Goal: Transaction & Acquisition: Purchase product/service

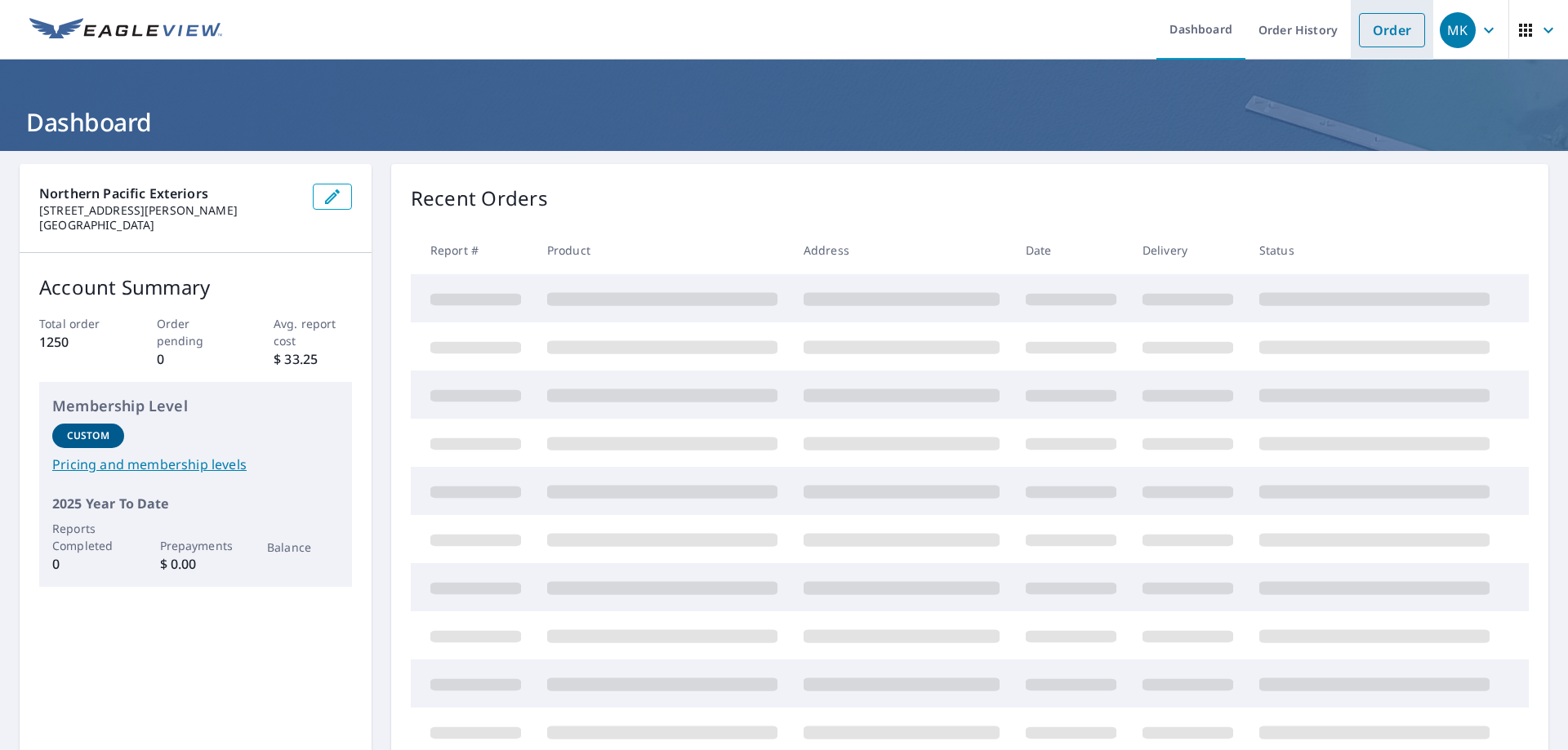
click at [1378, 29] on link "Order" at bounding box center [1391, 29] width 66 height 34
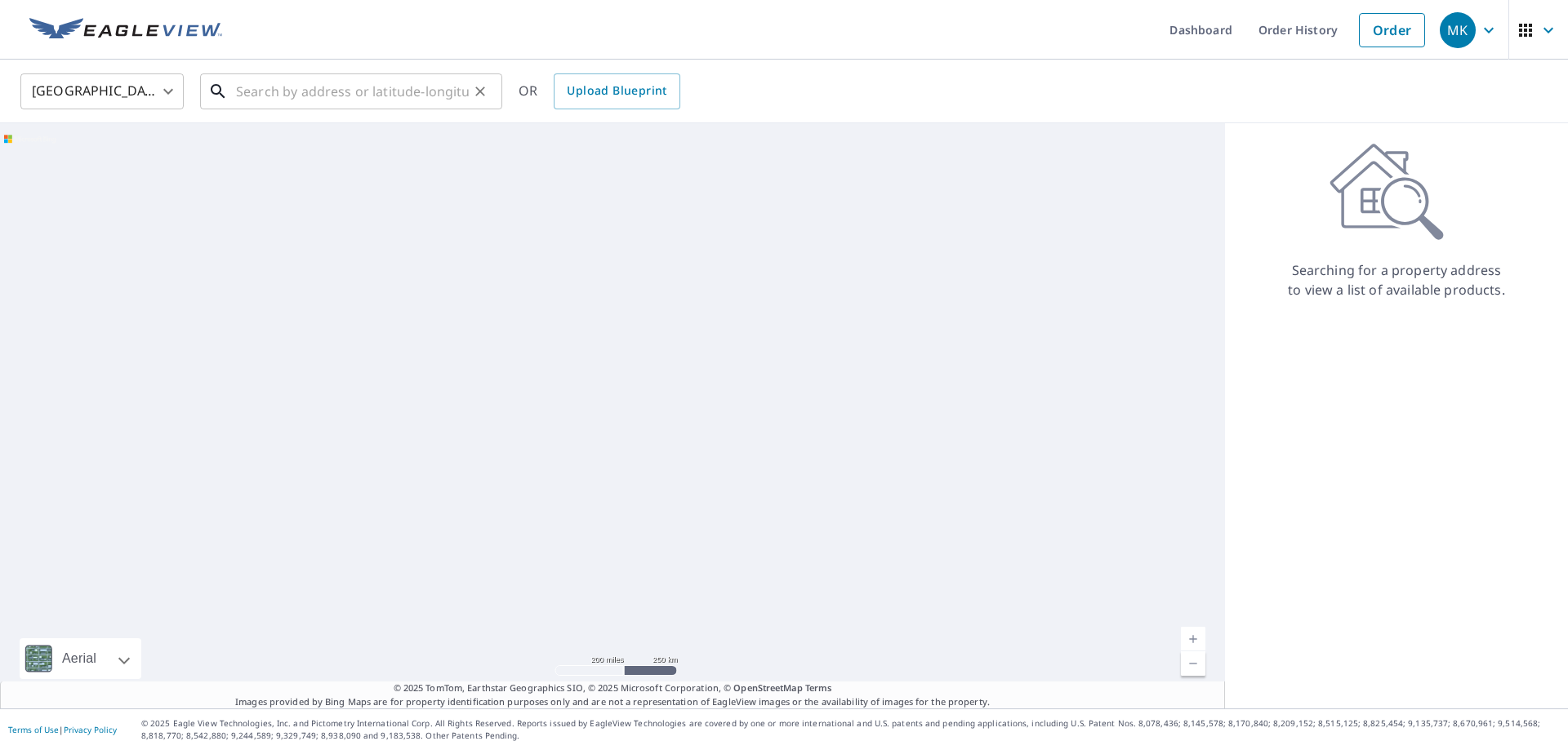
click at [387, 89] on input "text" at bounding box center [353, 91] width 233 height 46
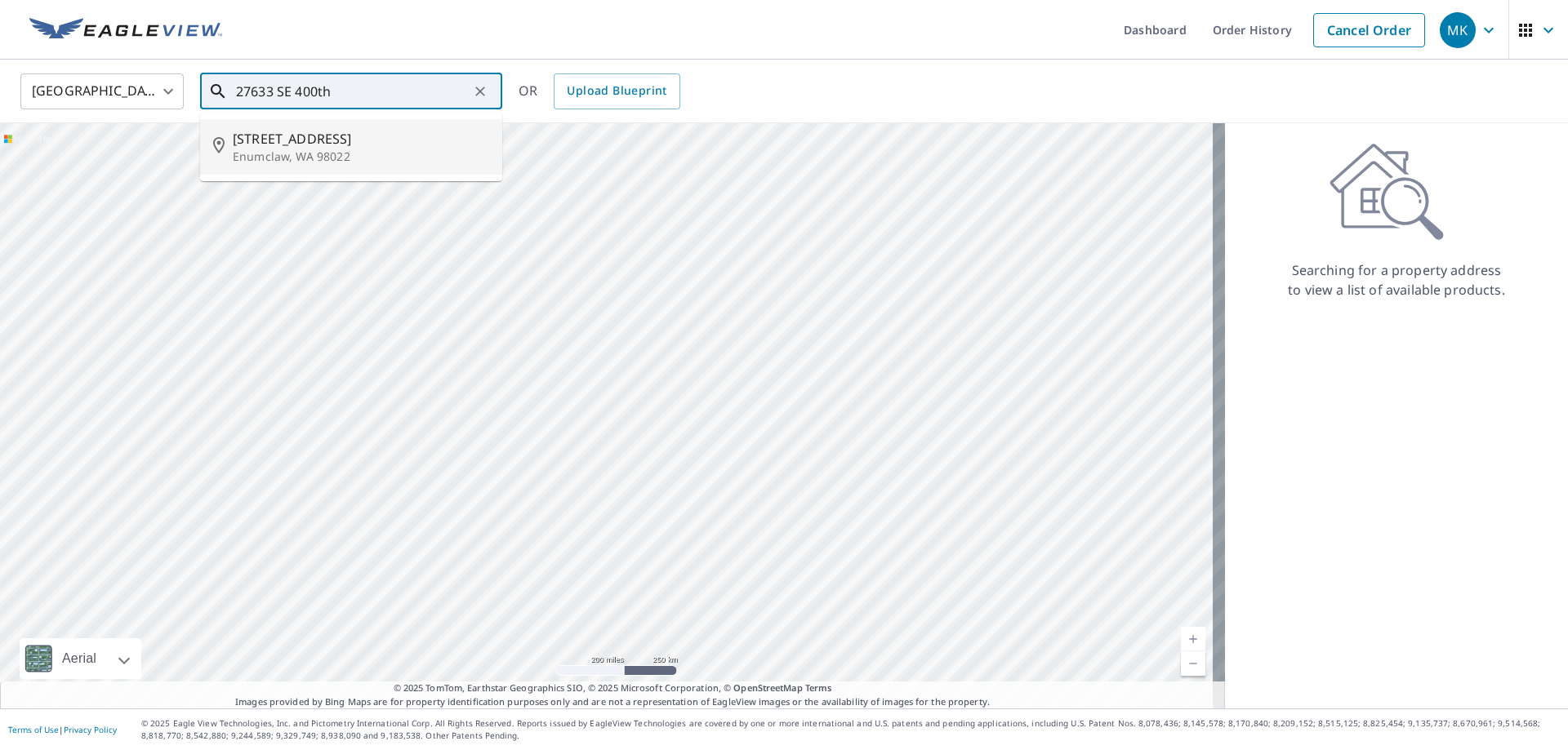
click at [358, 151] on p "Enumclaw, WA 98022" at bounding box center [361, 156] width 256 height 17
type input "[STREET_ADDRESS]"
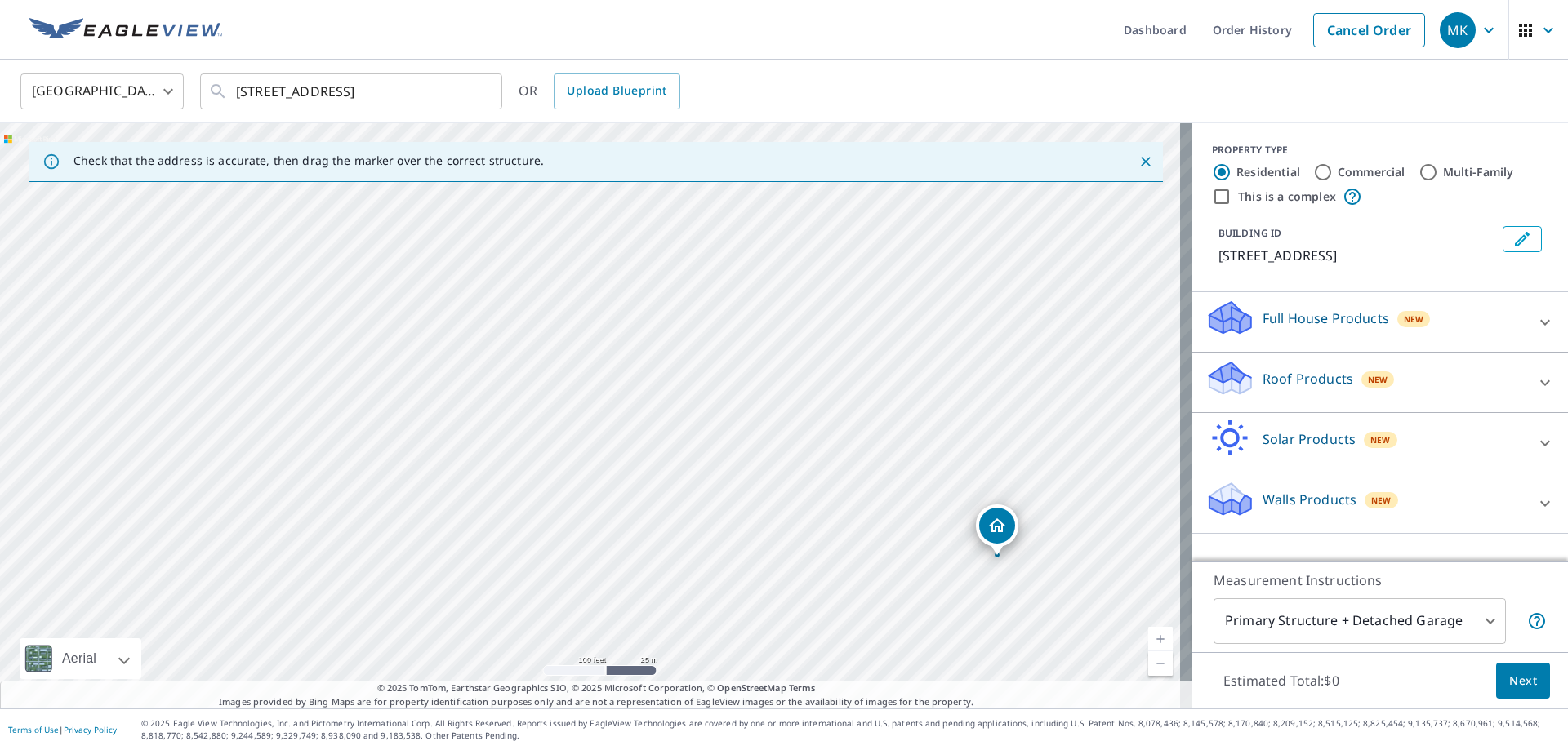
click at [507, 460] on div "[STREET_ADDRESS]" at bounding box center [596, 416] width 1192 height 586
click at [1512, 243] on icon "Edit building 1" at bounding box center [1521, 239] width 19 height 19
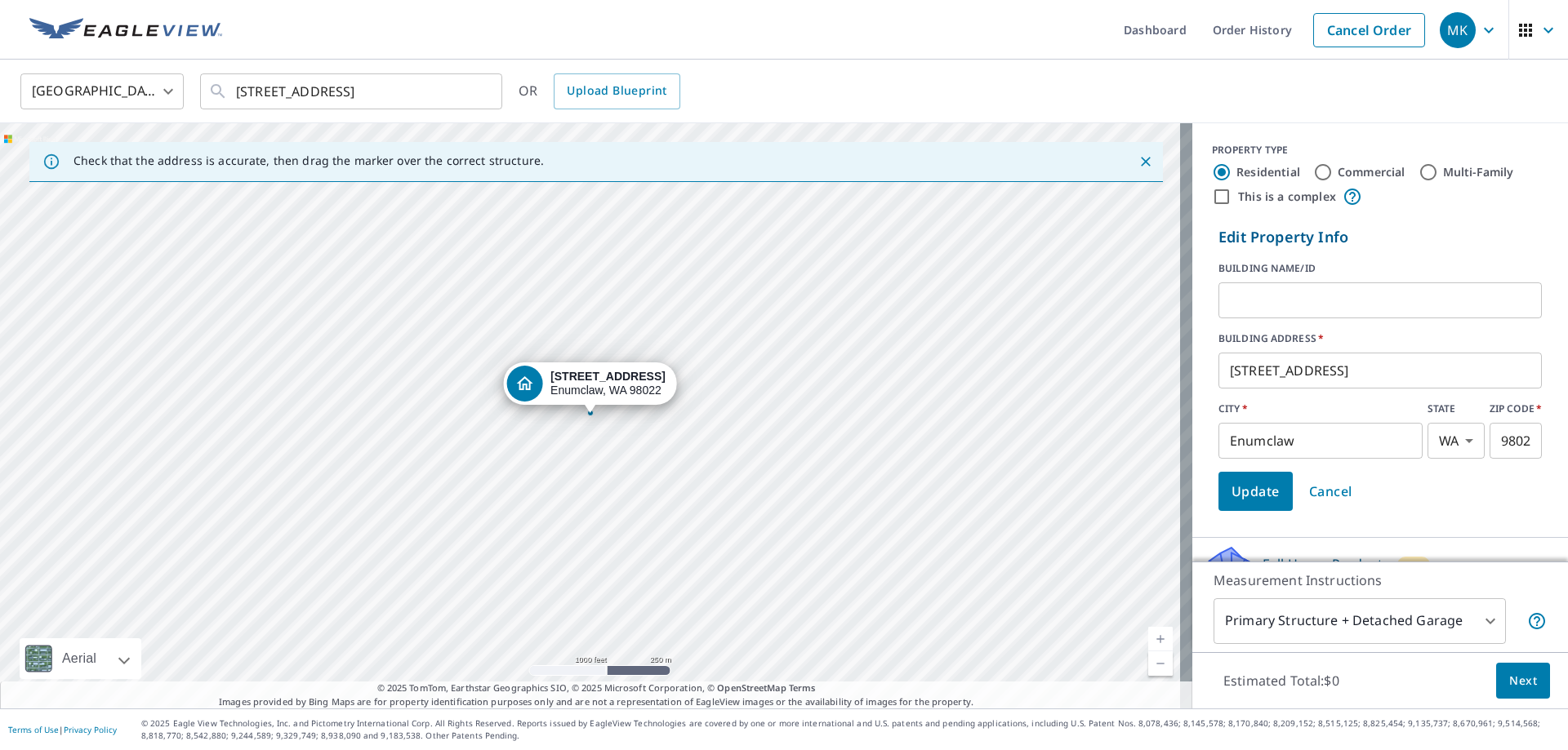
click at [1281, 292] on input "text" at bounding box center [1380, 300] width 324 height 46
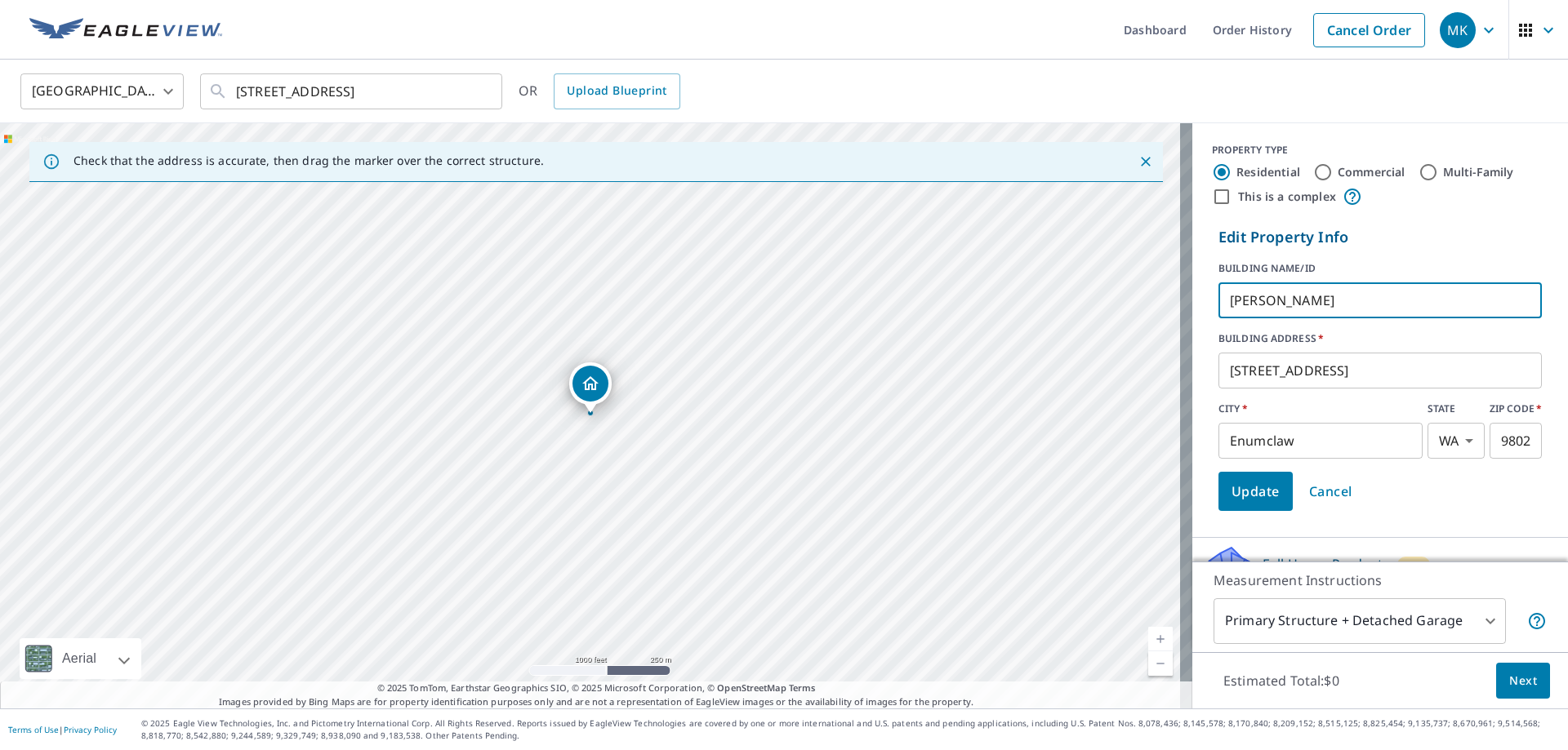
type input "[PERSON_NAME]"
click at [1245, 508] on button "Update" at bounding box center [1255, 492] width 74 height 39
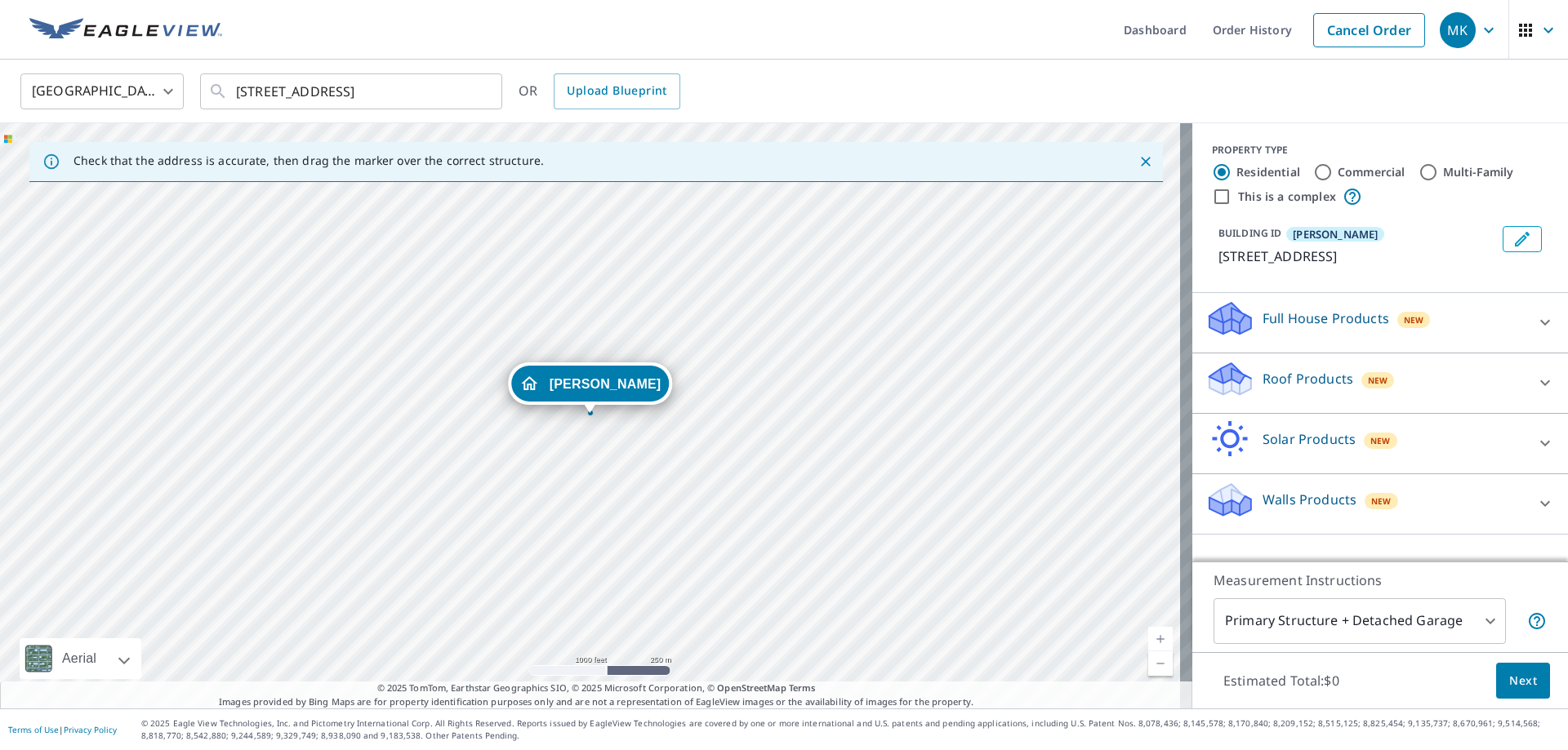
click at [1268, 380] on p "Roof Products" at bounding box center [1307, 379] width 90 height 19
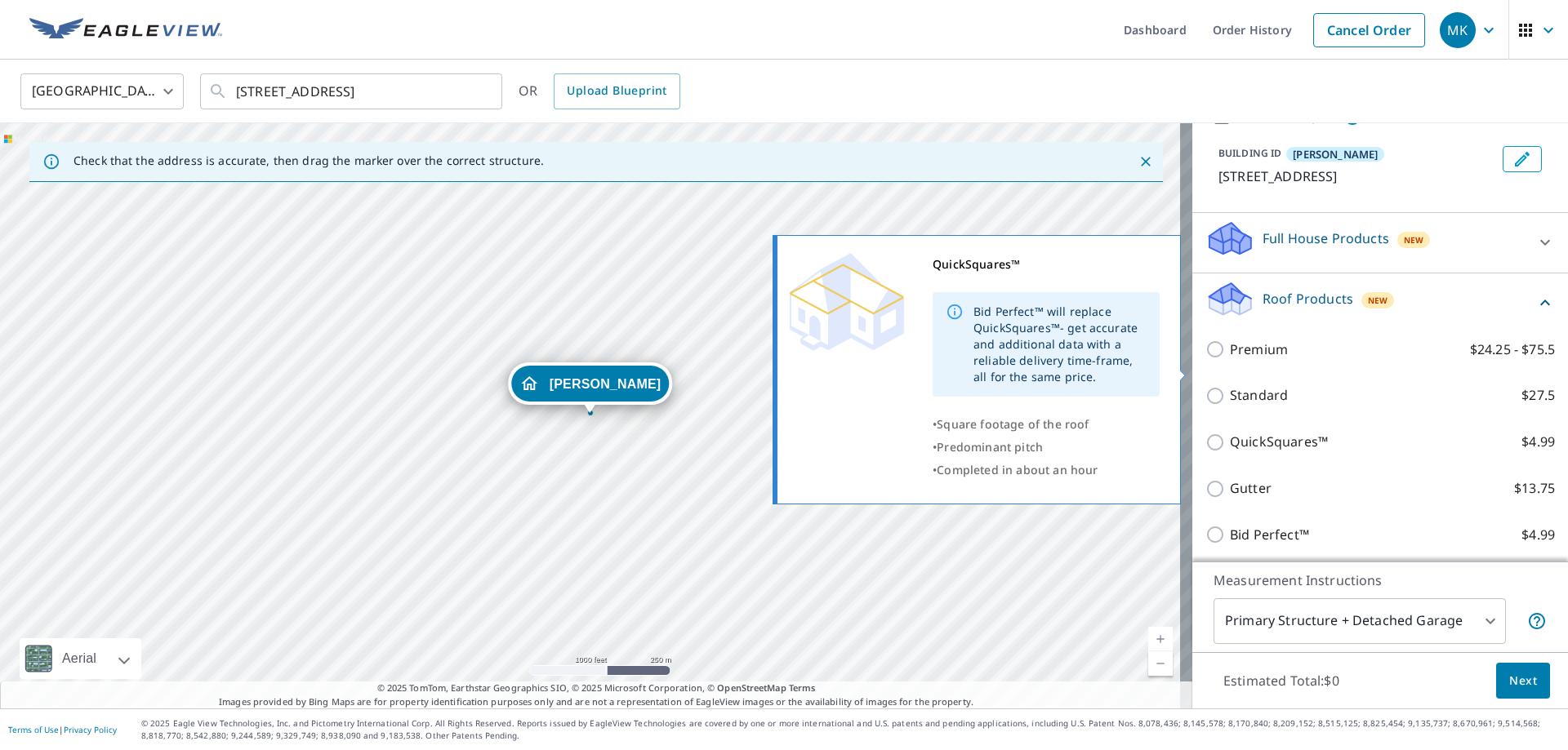
scroll to position [223, 0]
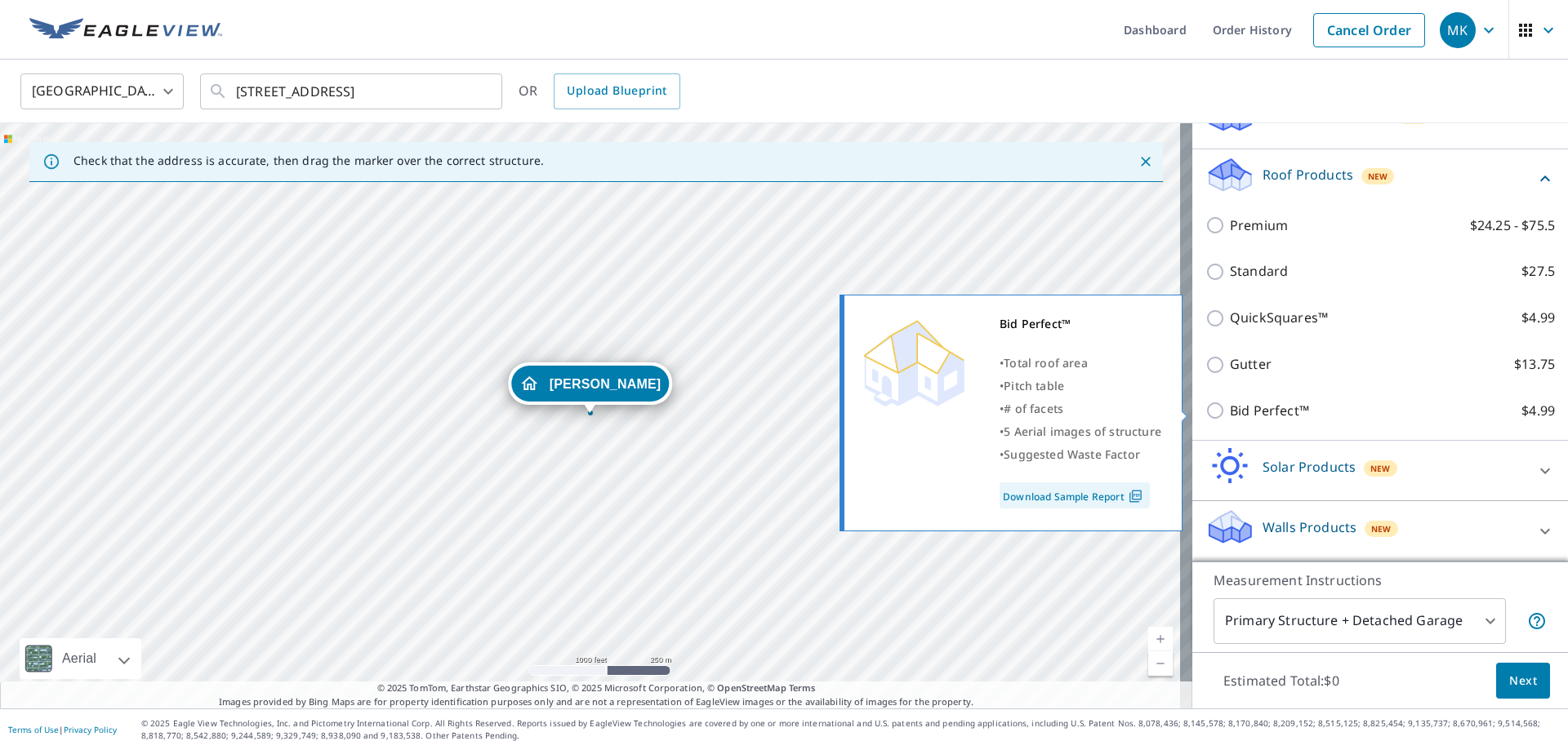
click at [1230, 412] on p "Bid Perfect™" at bounding box center [1270, 411] width 80 height 20
click at [1225, 412] on input "Bid Perfect™ $4.99" at bounding box center [1216, 411] width 24 height 19
checkbox input "true"
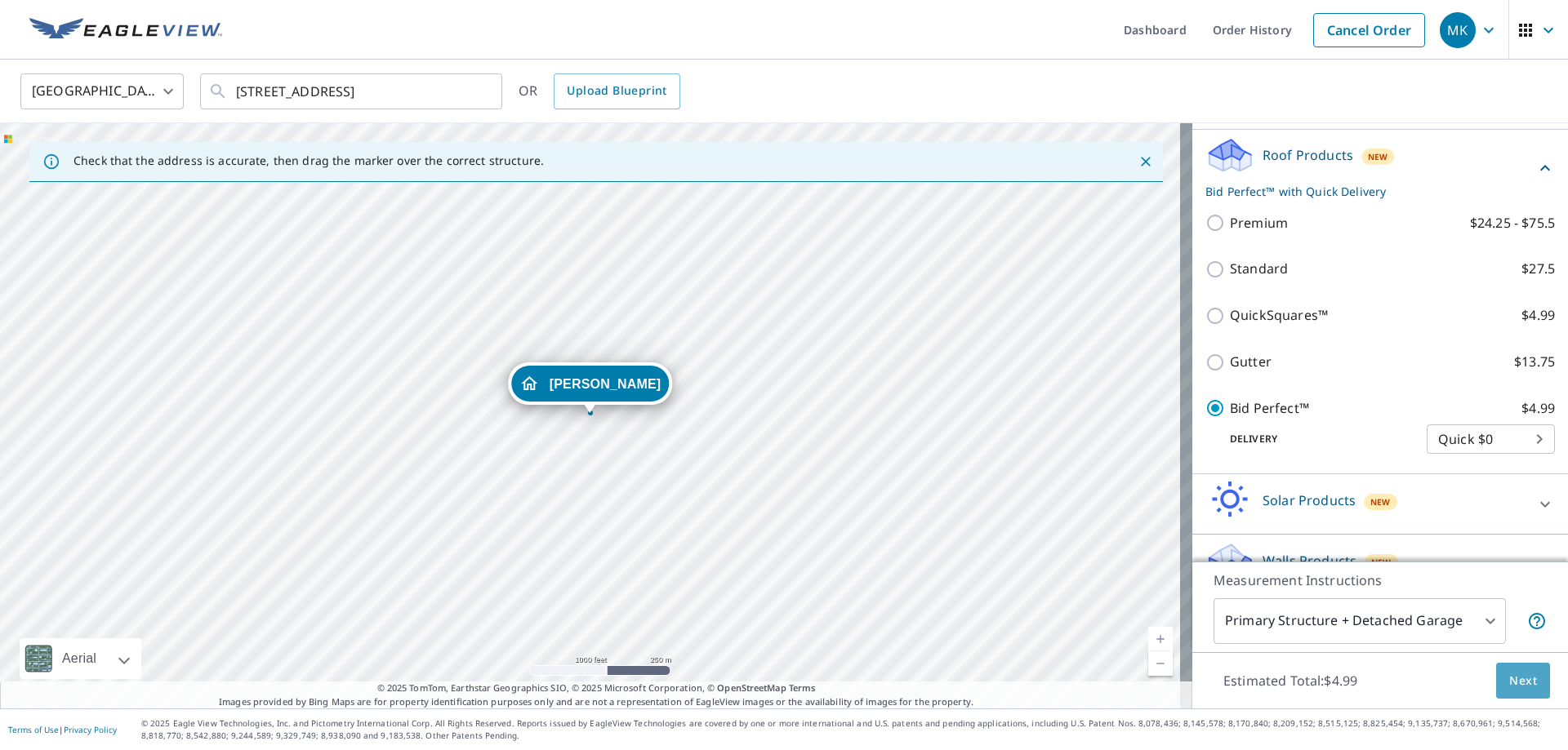
click at [1510, 681] on span "Next" at bounding box center [1522, 681] width 28 height 20
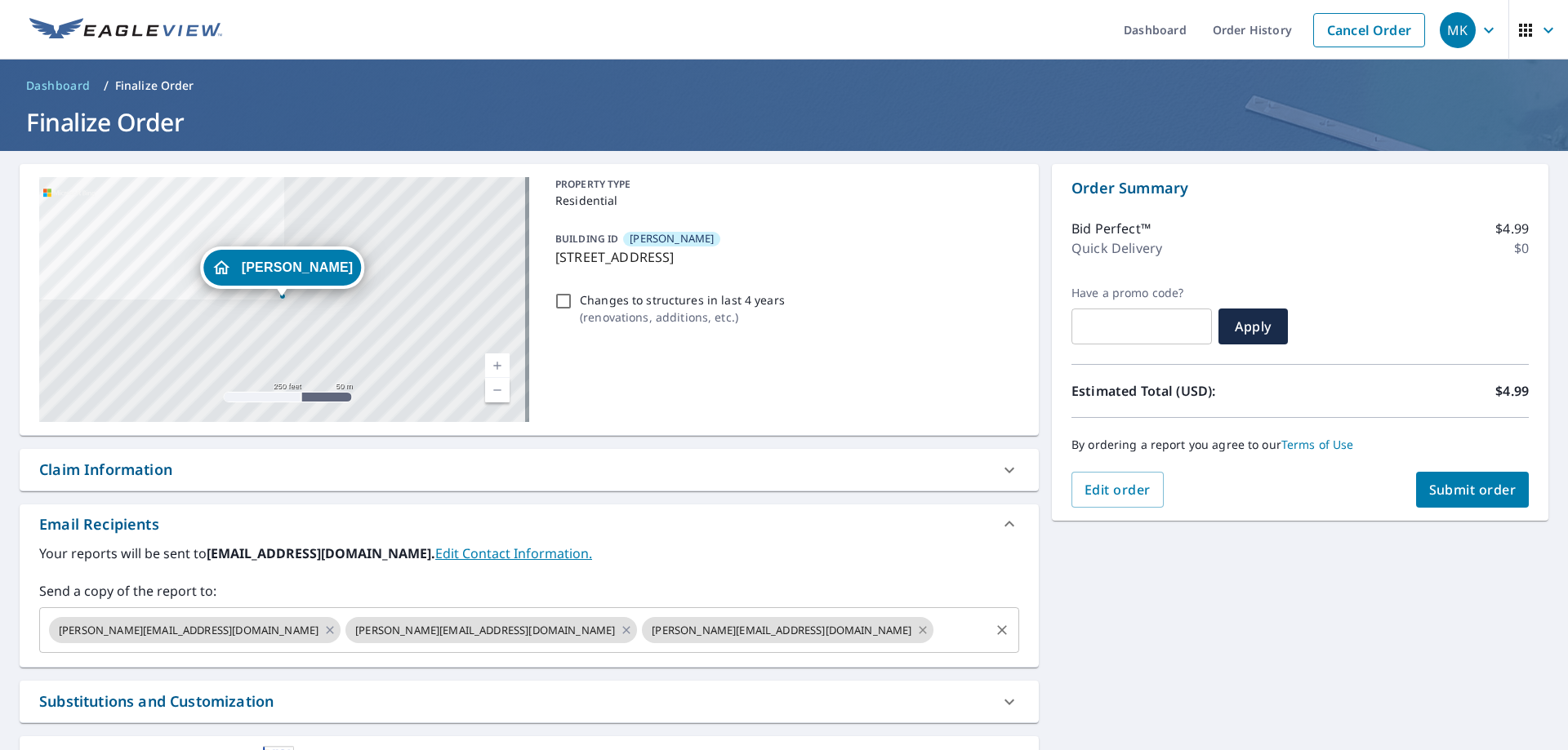
click at [916, 636] on icon at bounding box center [922, 631] width 13 height 17
checkbox input "true"
drag, startPoint x: 211, startPoint y: 555, endPoint x: 363, endPoint y: 562, distance: 152.2
click at [363, 562] on b "[EMAIL_ADDRESS][DOMAIN_NAME]." at bounding box center [321, 554] width 228 height 17
copy b "[EMAIL_ADDRESS][DOMAIN_NAME]"
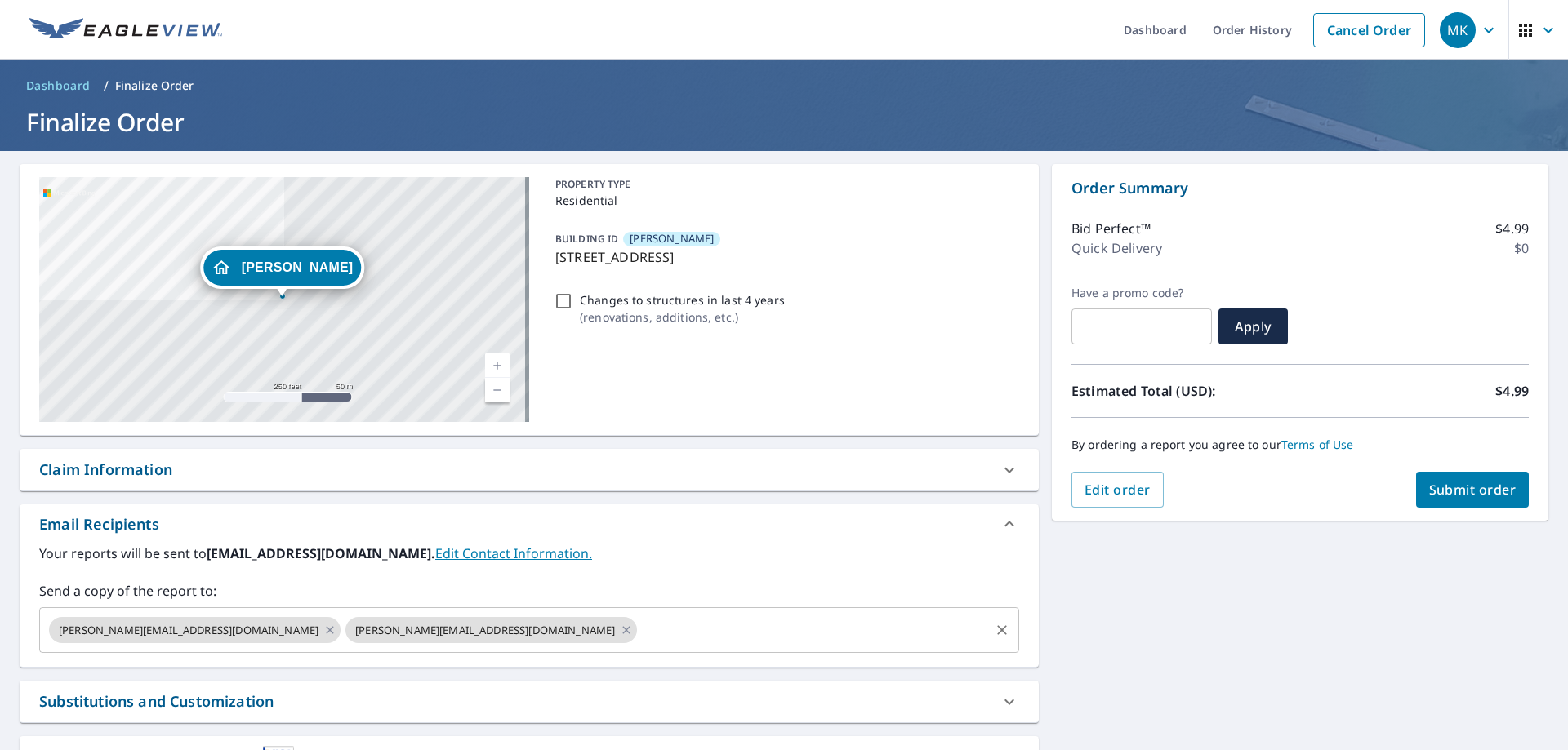
click at [639, 631] on input "text" at bounding box center [813, 631] width 348 height 31
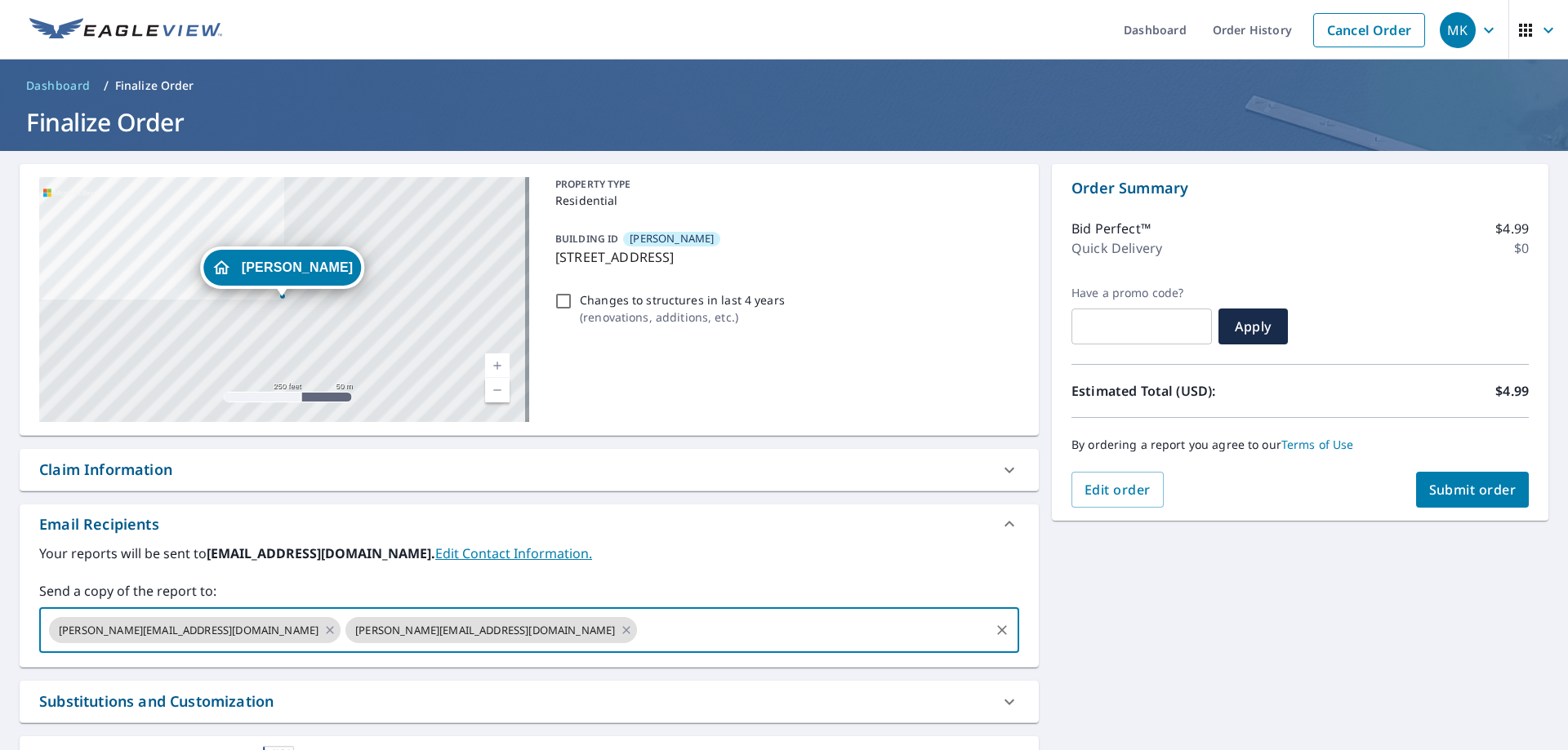
paste input "[EMAIL_ADDRESS][DOMAIN_NAME]"
type input "[EMAIL_ADDRESS][DOMAIN_NAME]"
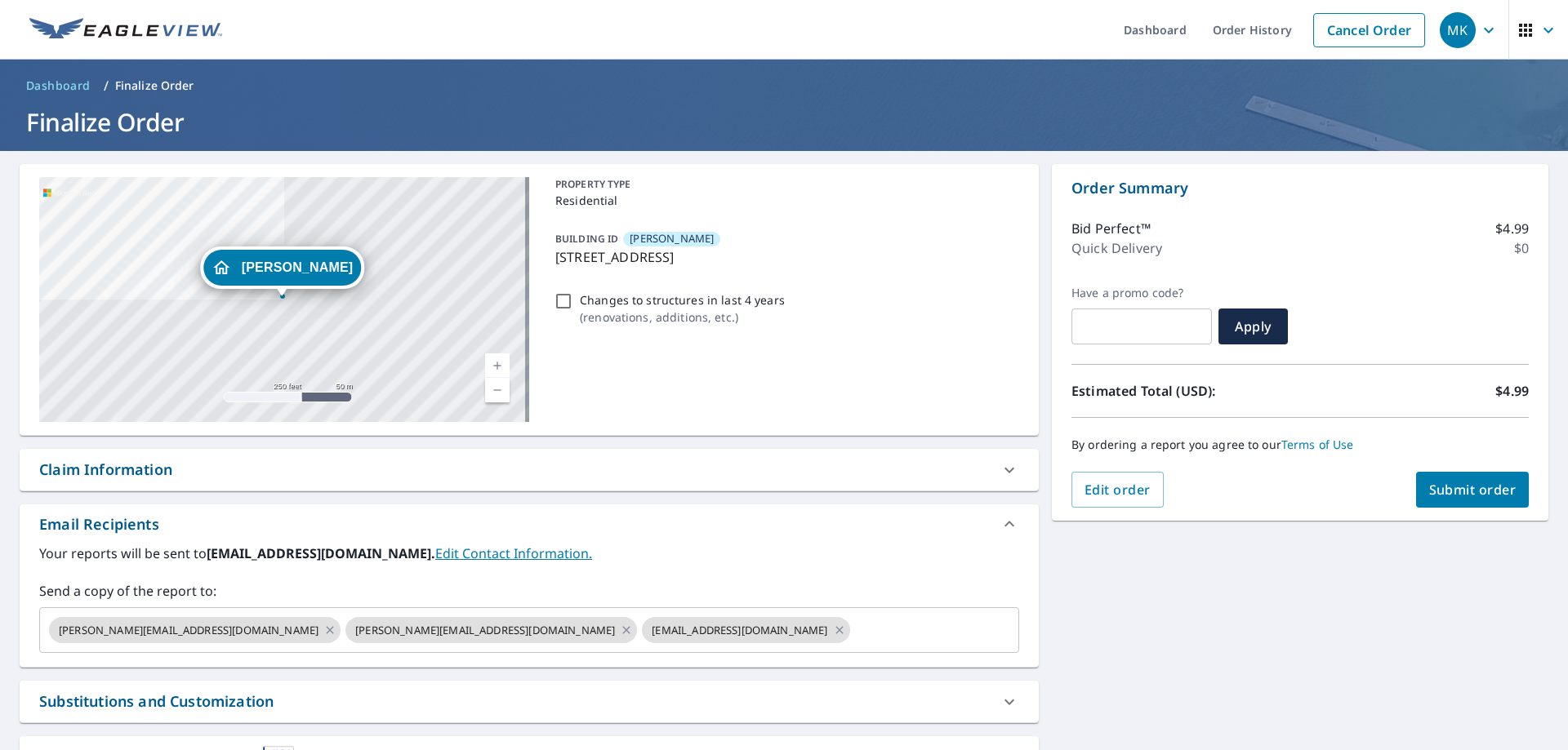
click at [848, 563] on div "Your reports will be sent to [EMAIL_ADDRESS][DOMAIN_NAME]. Edit Contact Informa…" at bounding box center [528, 598] width 979 height 110
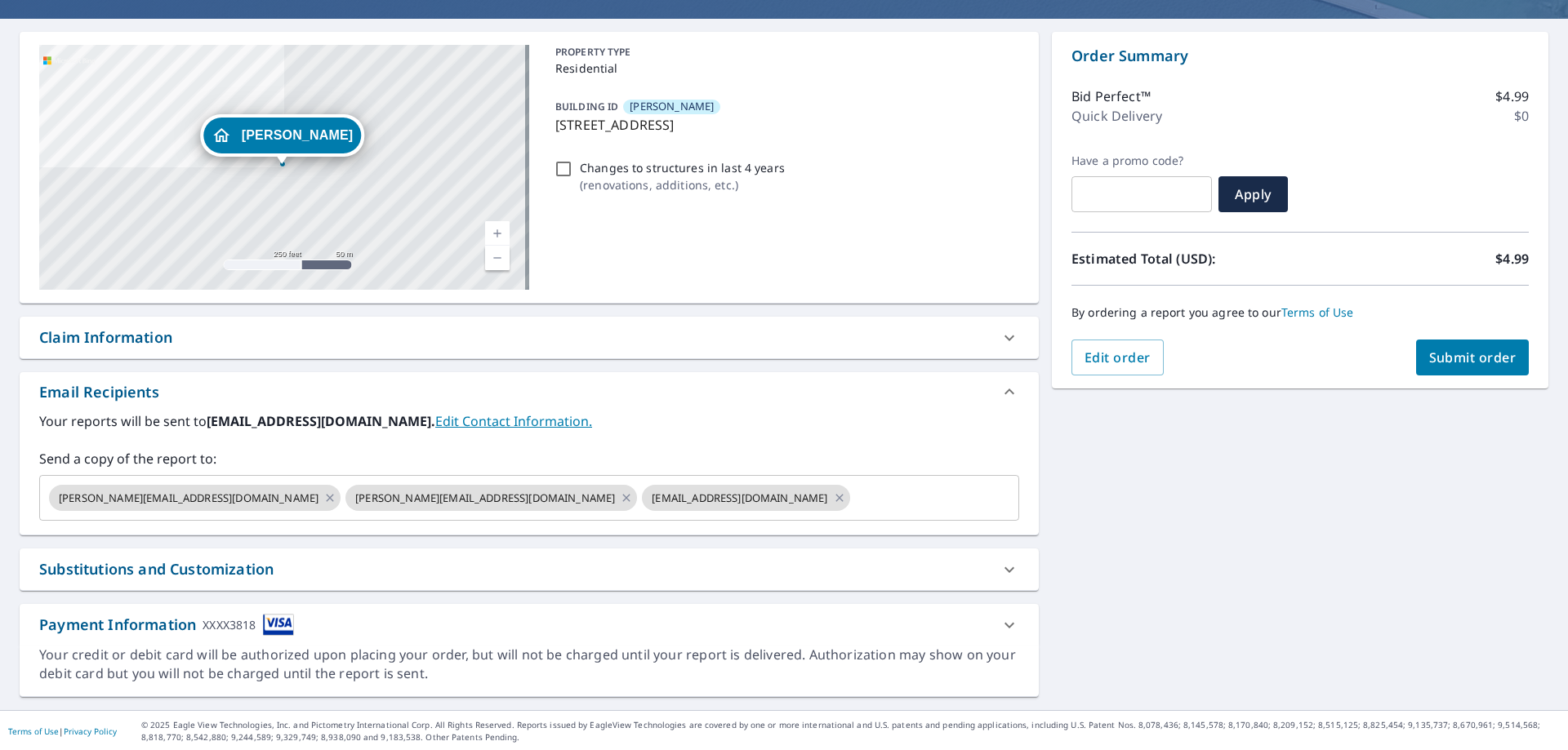
scroll to position [134, 0]
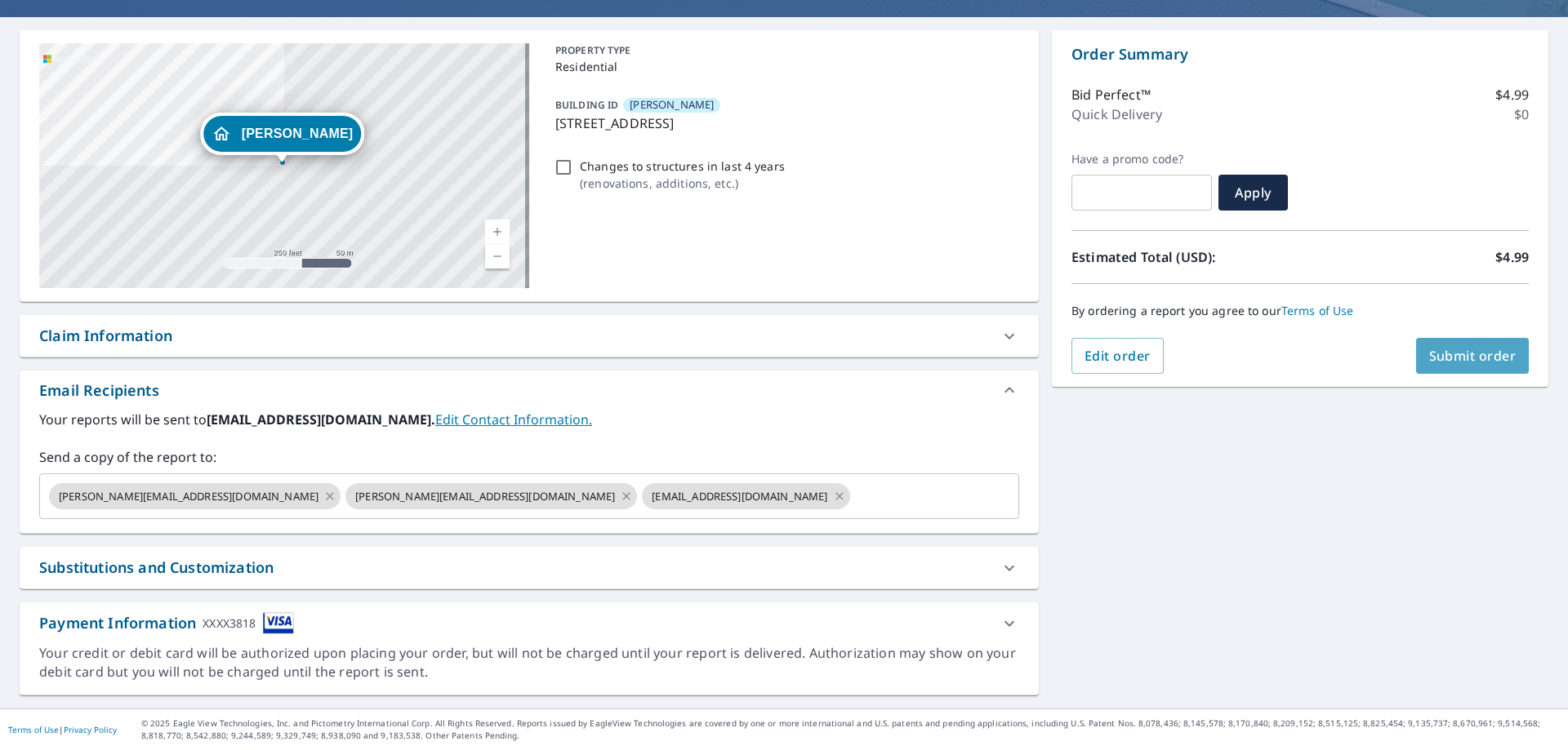
click at [1466, 363] on span "Submit order" at bounding box center [1473, 356] width 87 height 17
checkbox input "true"
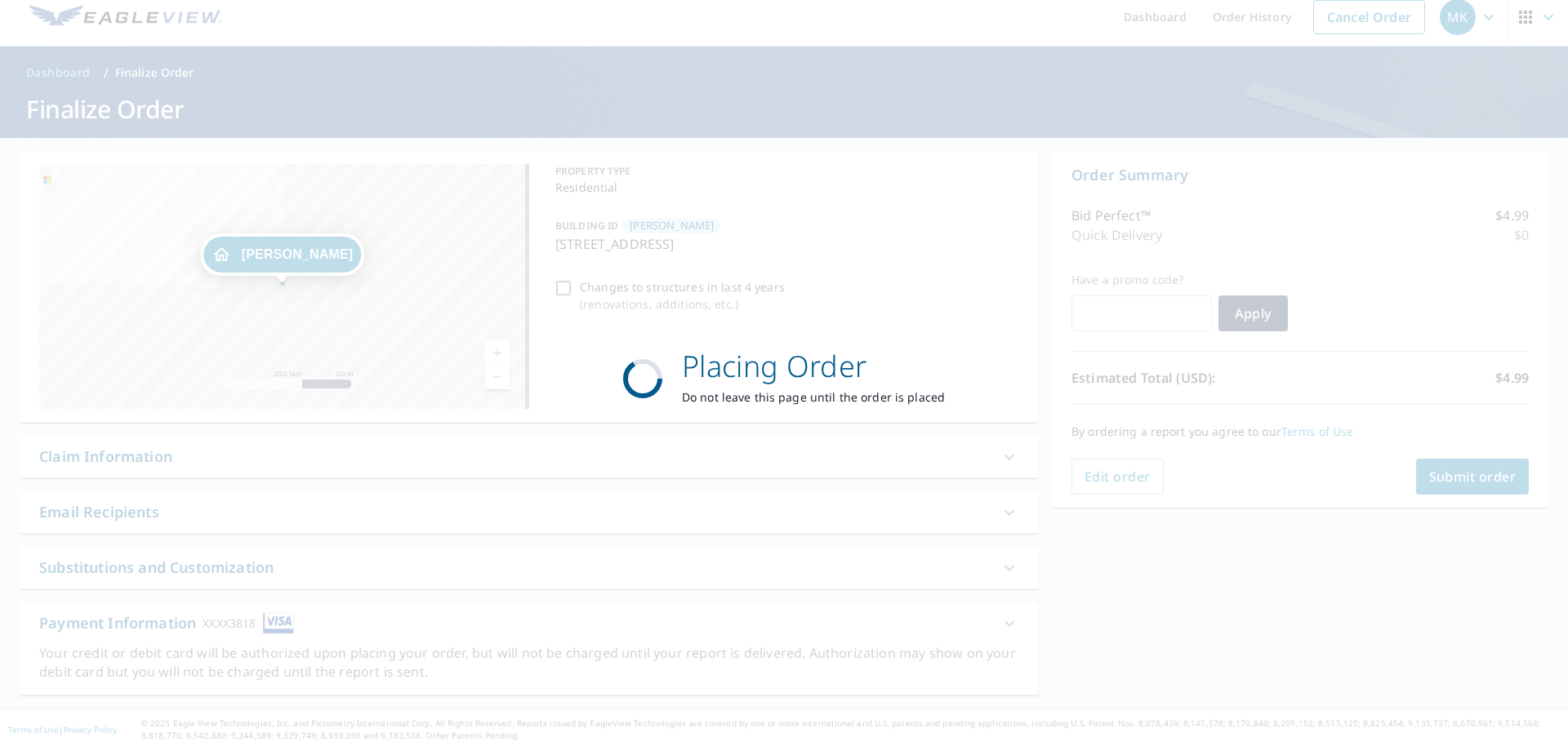
scroll to position [13, 0]
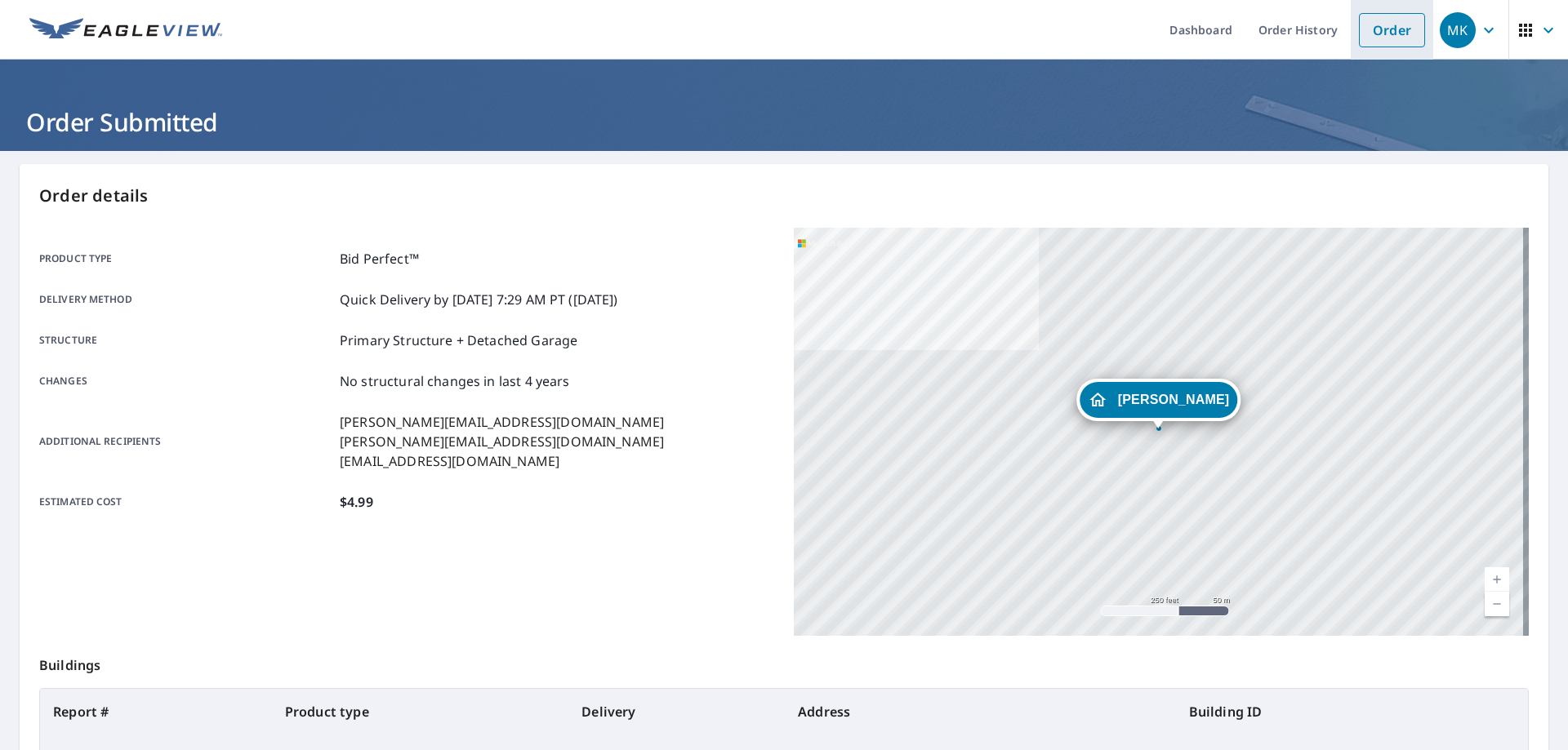
click at [1395, 17] on link "Order" at bounding box center [1391, 29] width 66 height 34
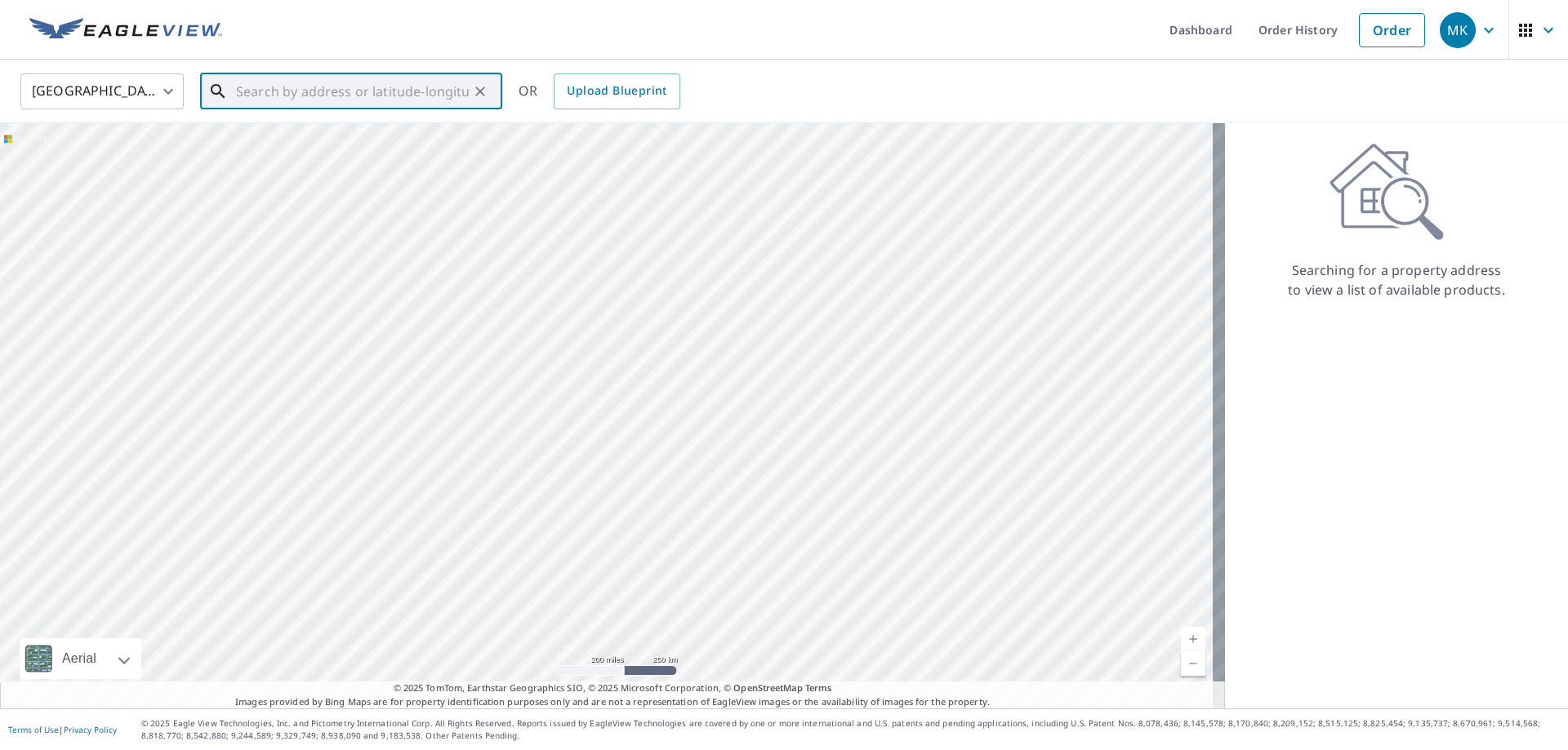
click at [310, 87] on input "text" at bounding box center [353, 91] width 233 height 46
click at [417, 153] on p "[GEOGRAPHIC_DATA]" at bounding box center [361, 156] width 256 height 17
type input "[STREET_ADDRESS][PERSON_NAME]"
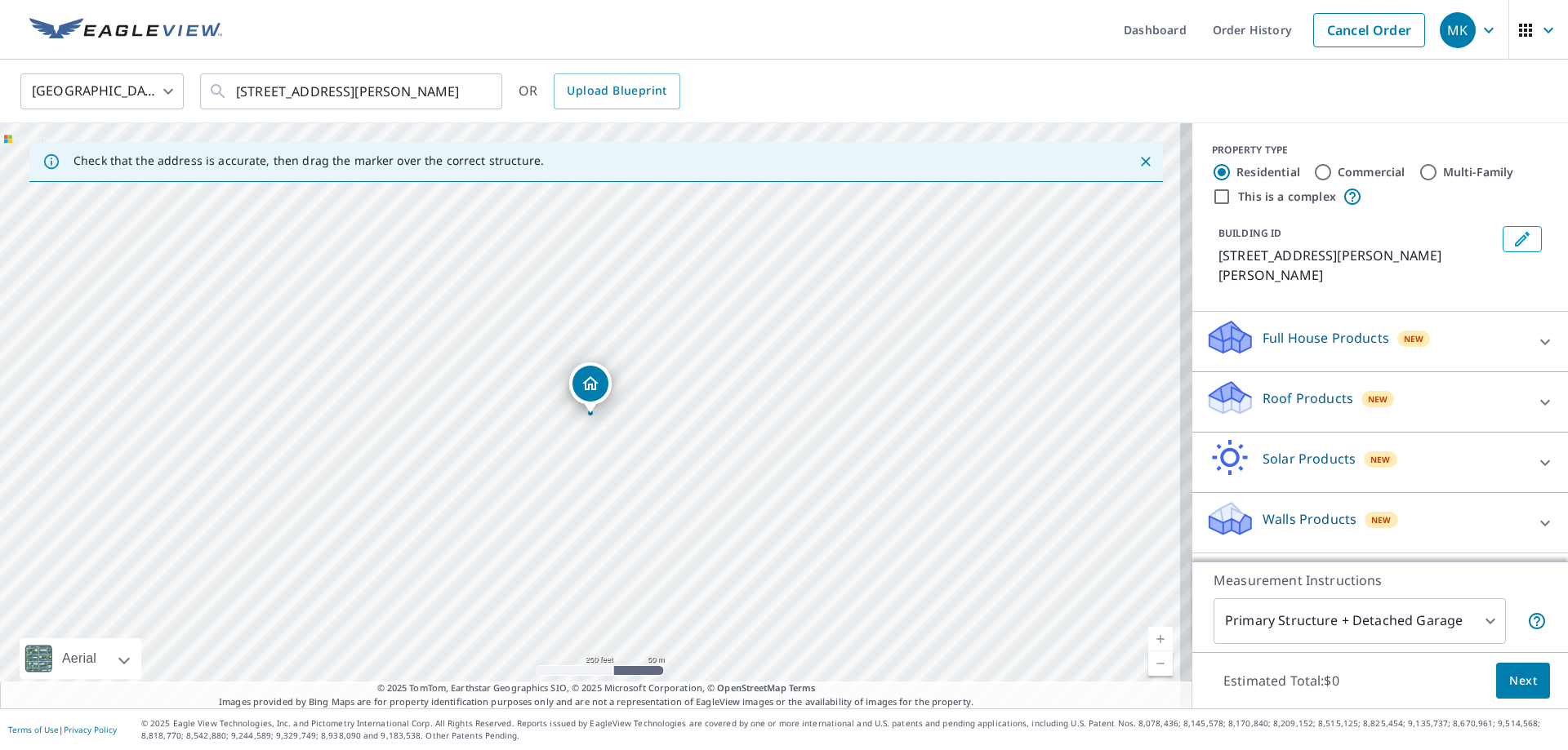
click at [1297, 389] on p "Roof Products" at bounding box center [1307, 398] width 90 height 19
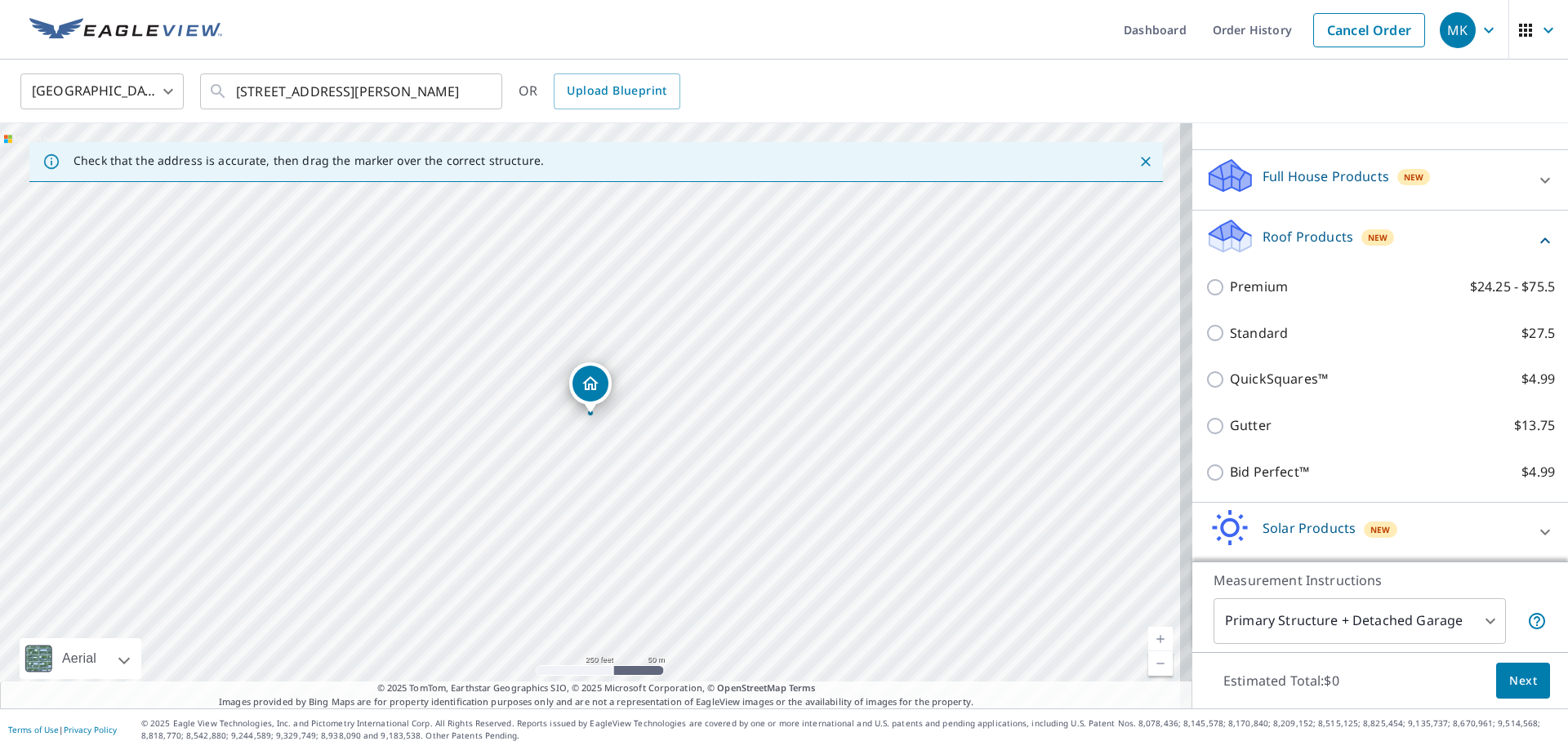
scroll to position [163, 0]
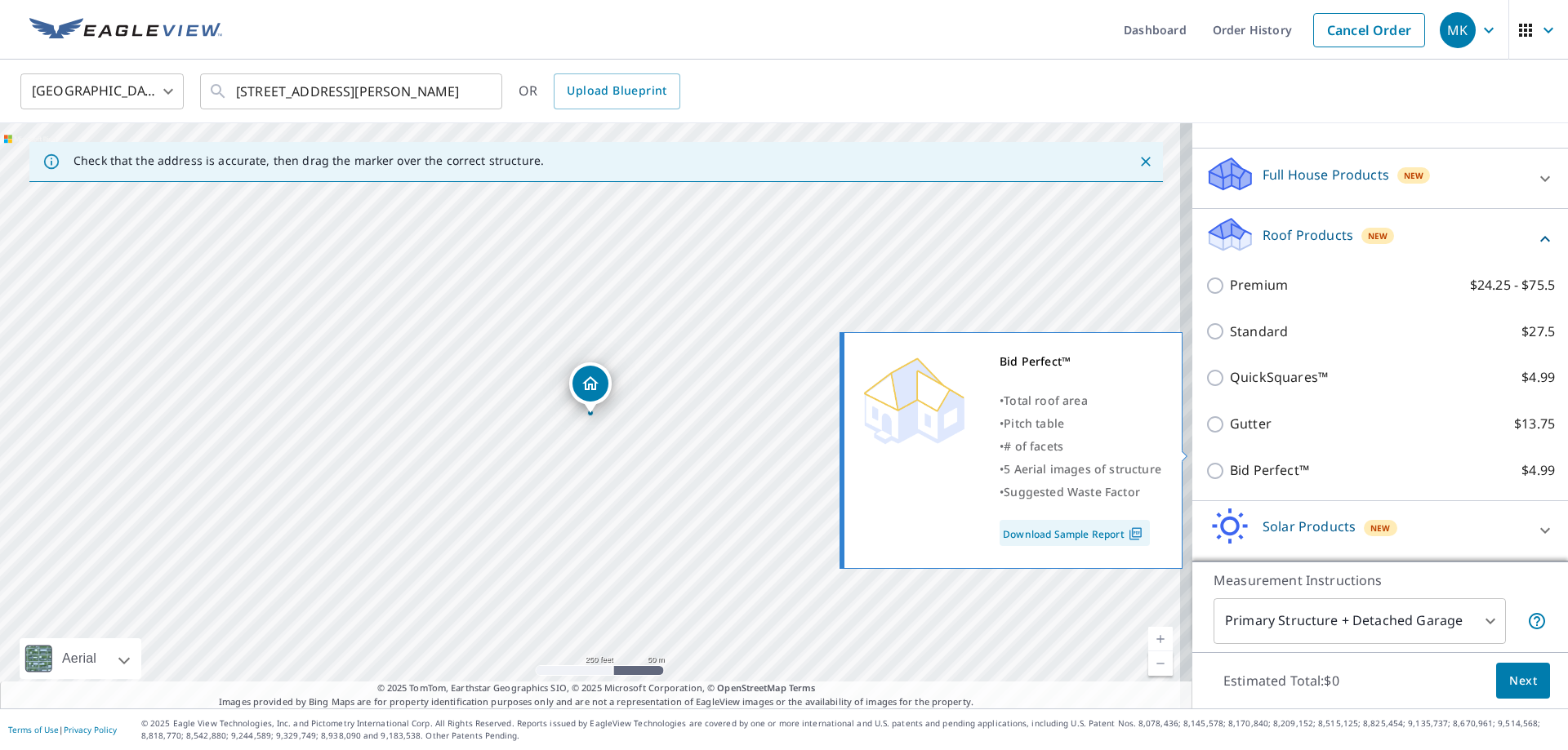
click at [1235, 460] on p "Bid Perfect™" at bounding box center [1270, 470] width 80 height 20
click at [1230, 461] on input "Bid Perfect™ $4.99" at bounding box center [1216, 471] width 24 height 19
checkbox input "true"
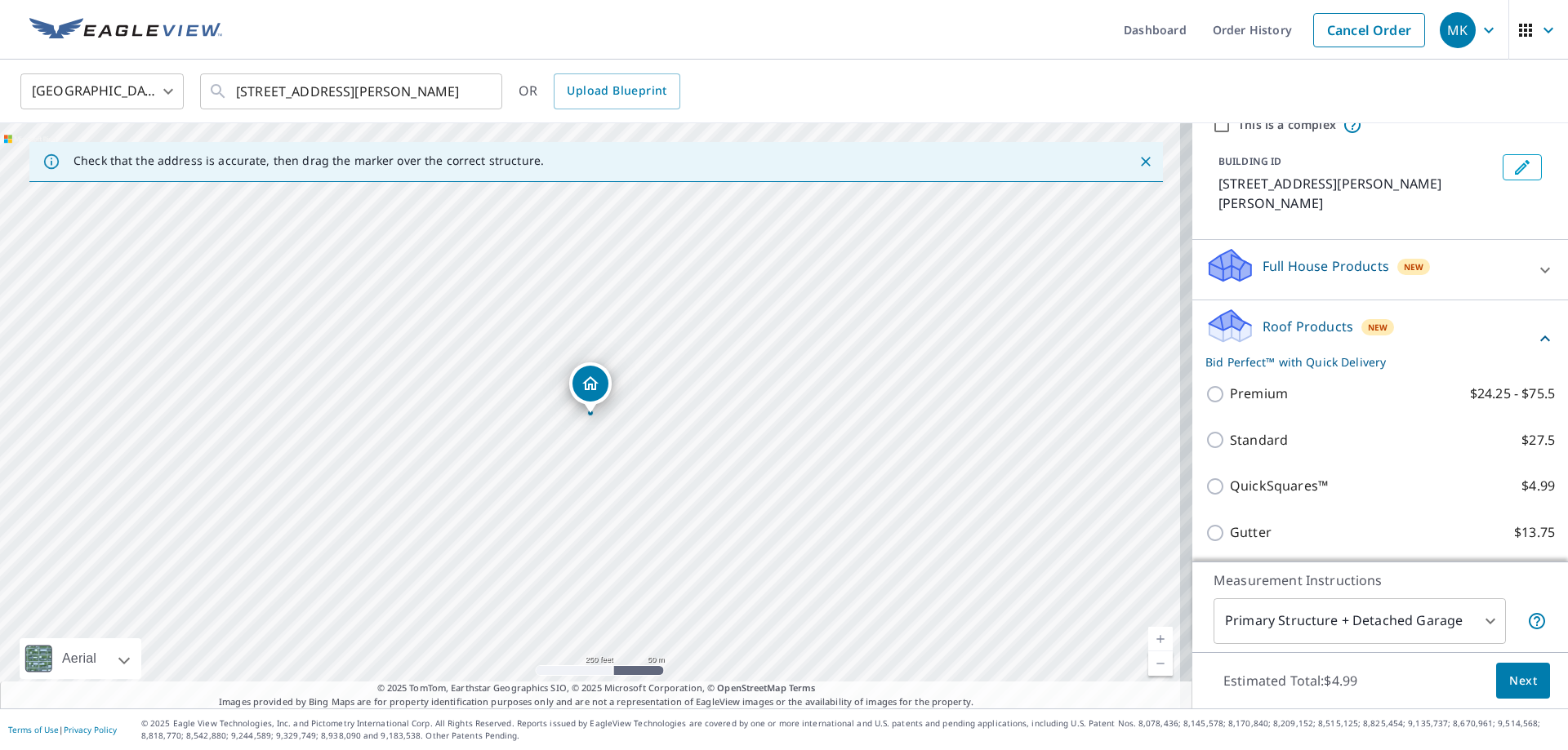
scroll to position [0, 0]
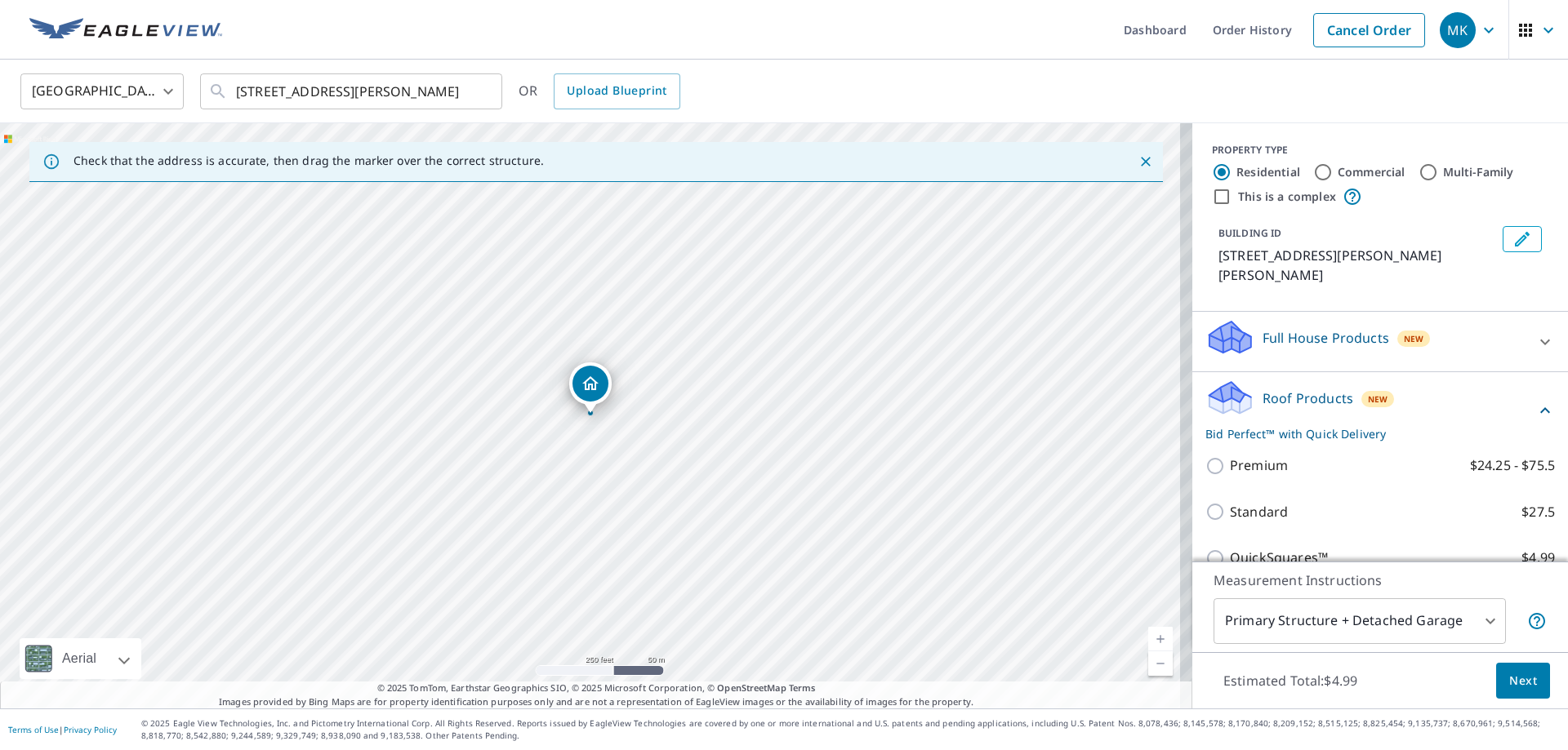
click at [1492, 254] on div "BUILDING ID [STREET_ADDRESS][PERSON_NAME][PERSON_NAME]" at bounding box center [1380, 256] width 336 height 72
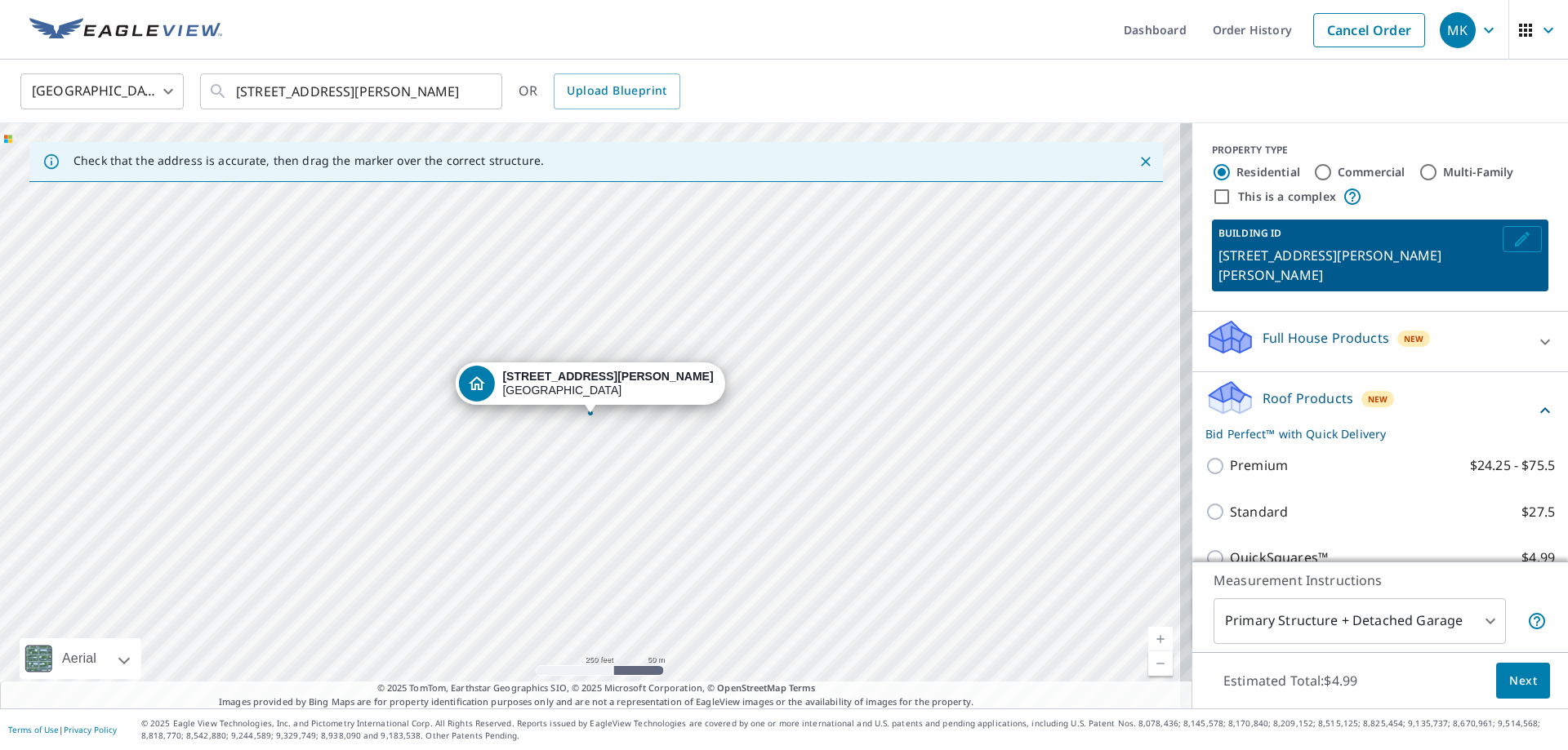
click at [1515, 240] on icon "Edit building 1" at bounding box center [1521, 239] width 15 height 15
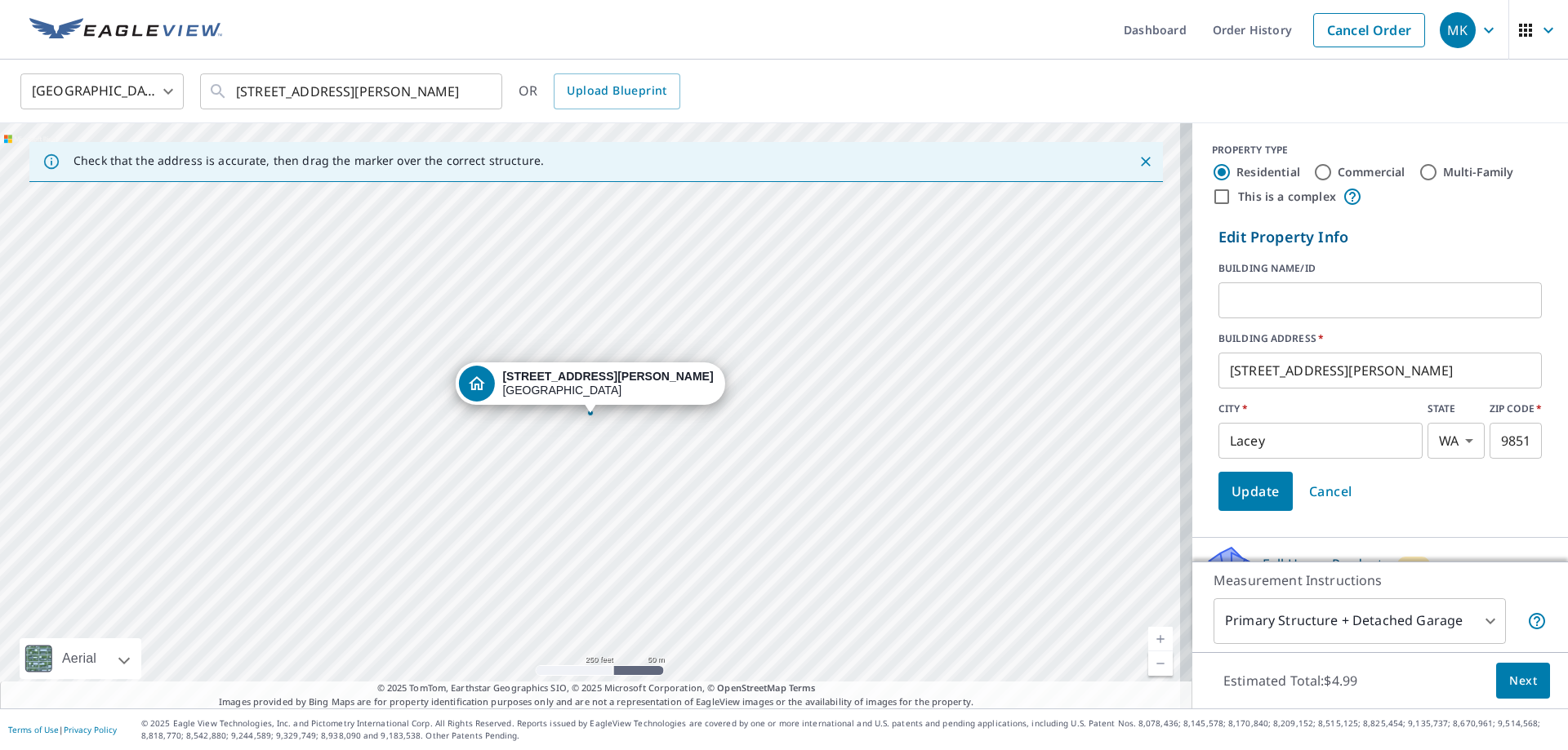
click at [1263, 263] on label "BUILDING NAME/ID" at bounding box center [1380, 268] width 324 height 15
click at [1261, 284] on input "text" at bounding box center [1380, 300] width 324 height 46
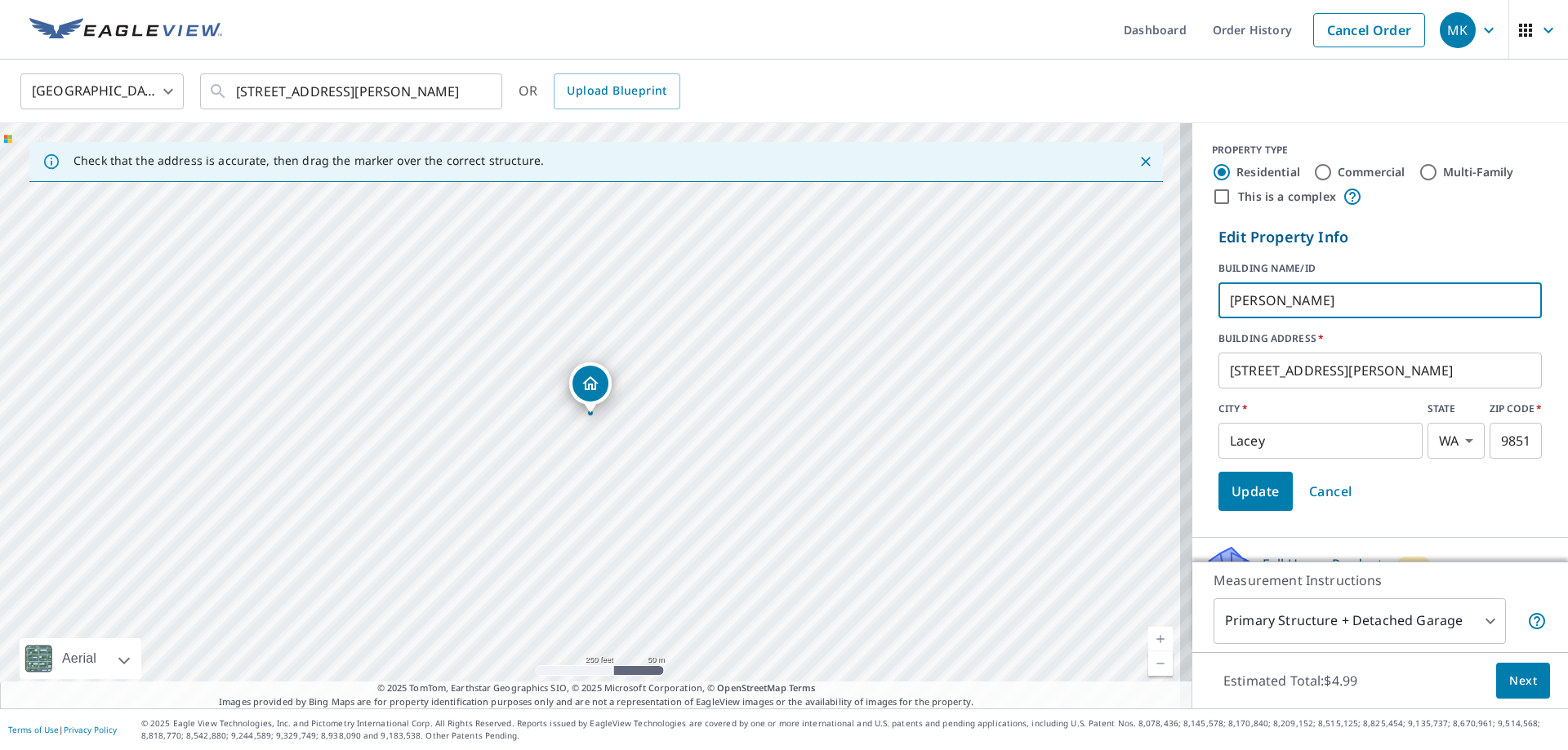
type input "[PERSON_NAME]"
click at [1246, 500] on span "Update" at bounding box center [1255, 492] width 49 height 23
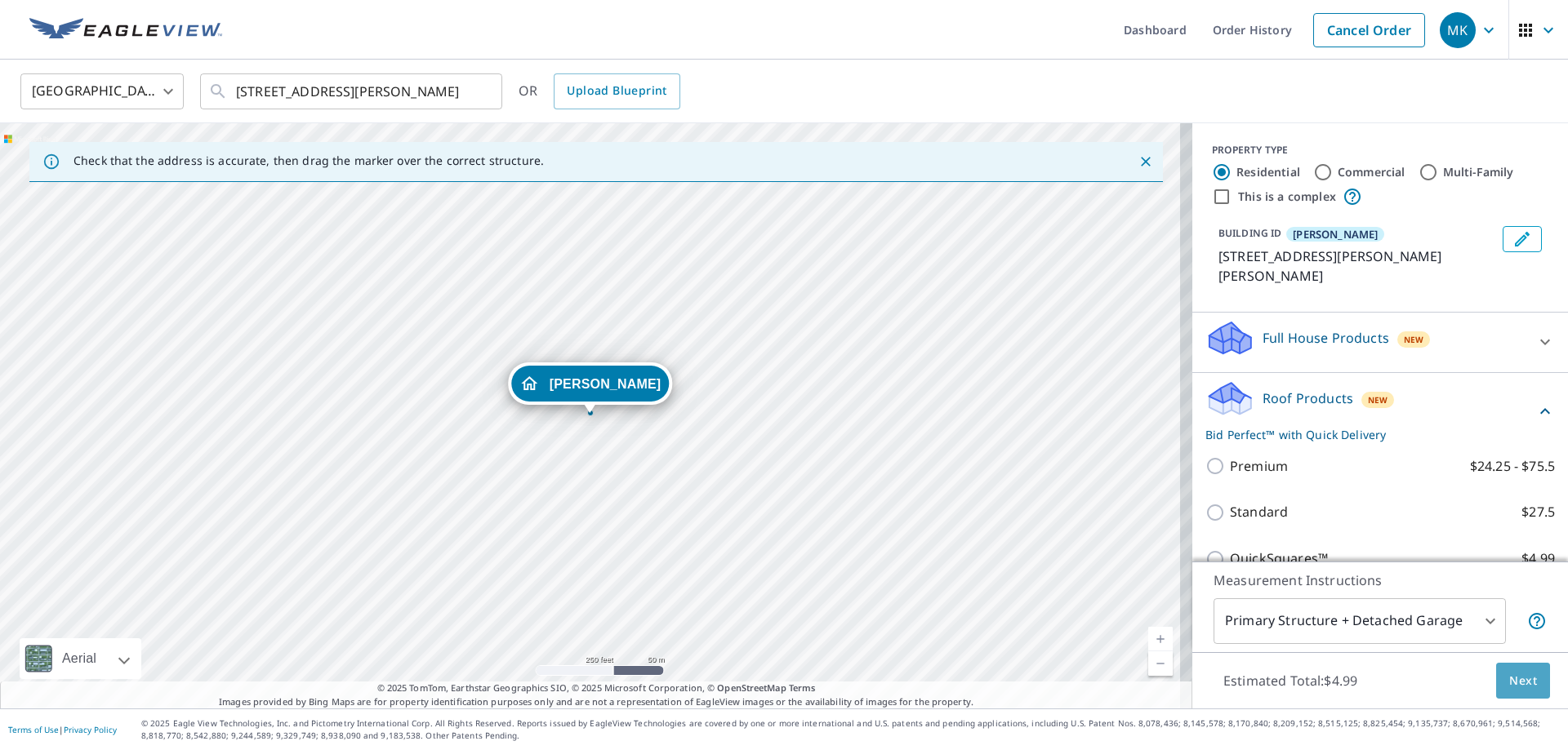
click at [1509, 680] on span "Next" at bounding box center [1522, 681] width 28 height 20
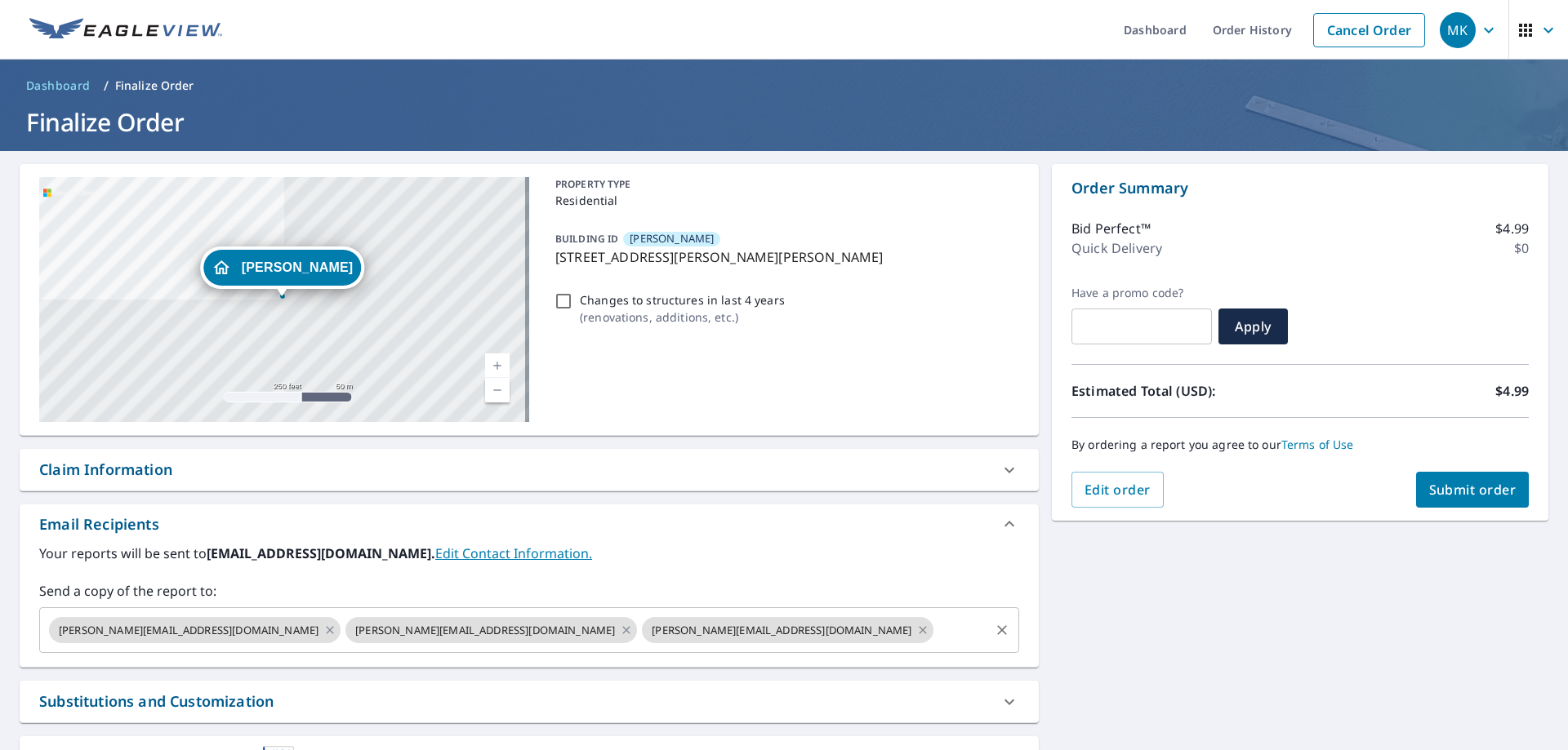
click at [916, 626] on icon at bounding box center [922, 631] width 13 height 17
checkbox input "true"
drag, startPoint x: 212, startPoint y: 554, endPoint x: 350, endPoint y: 561, distance: 138.2
click at [372, 555] on b "[EMAIL_ADDRESS][DOMAIN_NAME]." at bounding box center [321, 554] width 228 height 17
drag, startPoint x: 211, startPoint y: 552, endPoint x: 362, endPoint y: 555, distance: 151.0
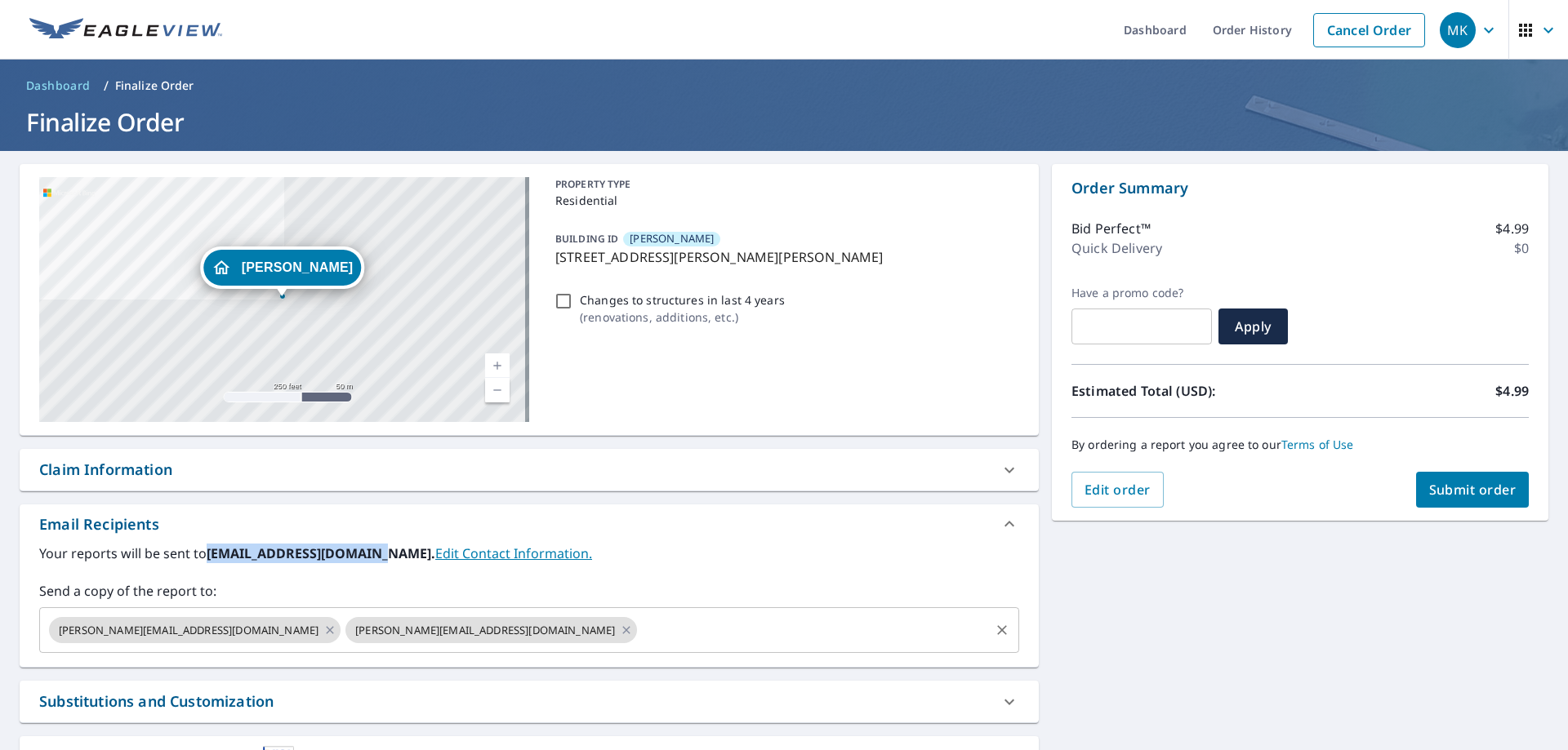
click at [362, 555] on b "[EMAIL_ADDRESS][DOMAIN_NAME]." at bounding box center [321, 554] width 228 height 17
copy b "[EMAIL_ADDRESS][DOMAIN_NAME]"
click at [639, 630] on input "text" at bounding box center [813, 631] width 348 height 31
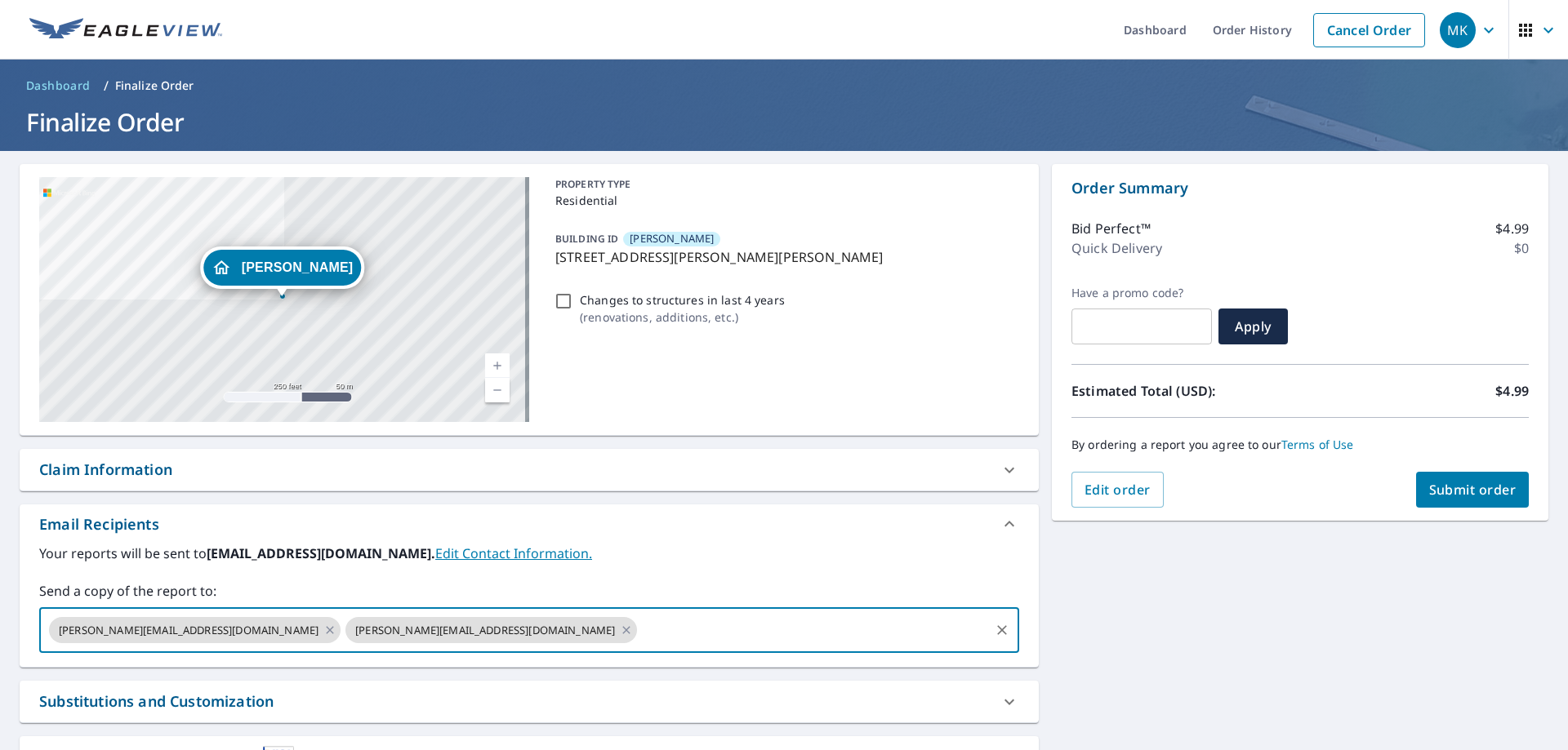
paste input "[EMAIL_ADDRESS][DOMAIN_NAME]"
type input "[EMAIL_ADDRESS][DOMAIN_NAME]"
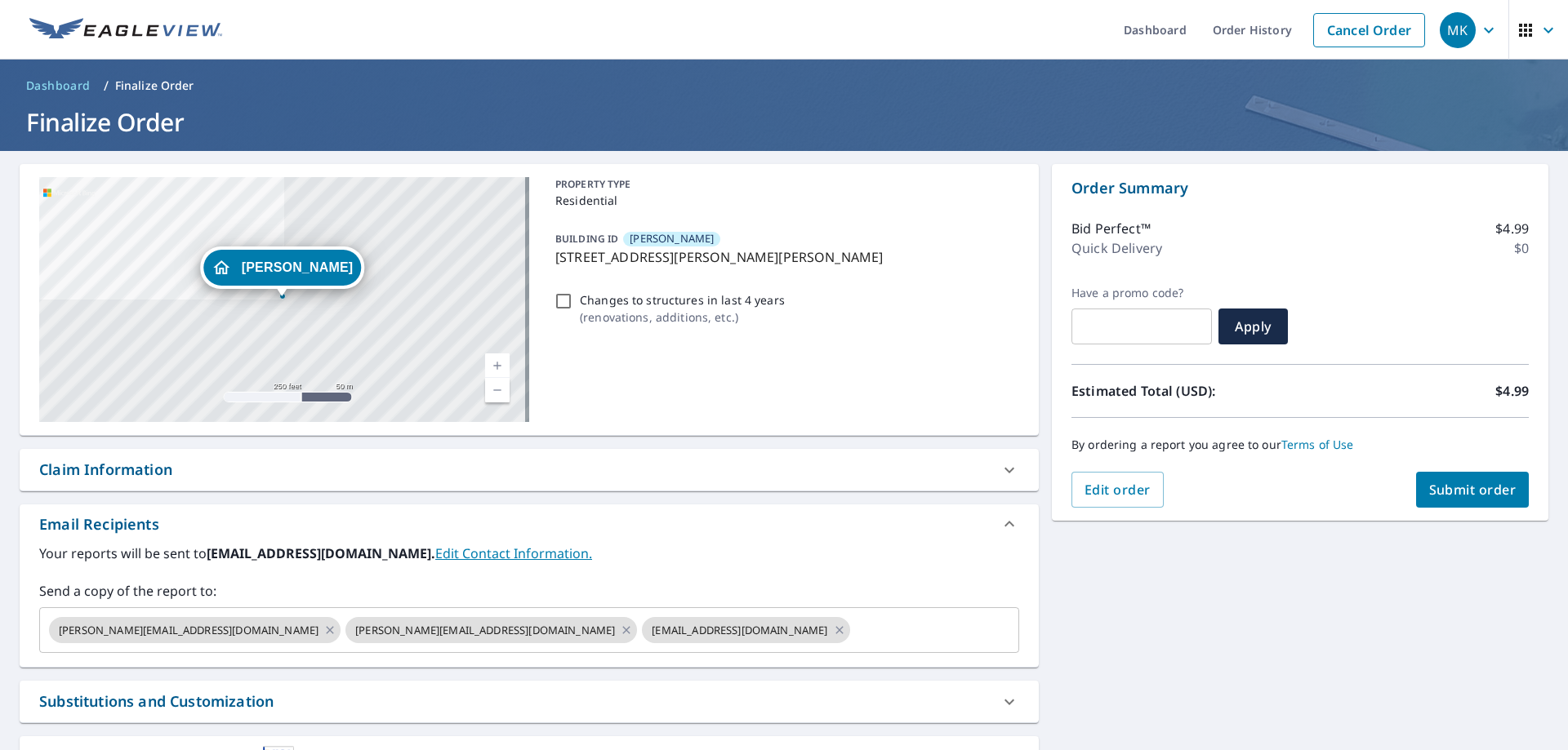
click at [732, 536] on div "Email Recipients" at bounding box center [528, 524] width 1019 height 39
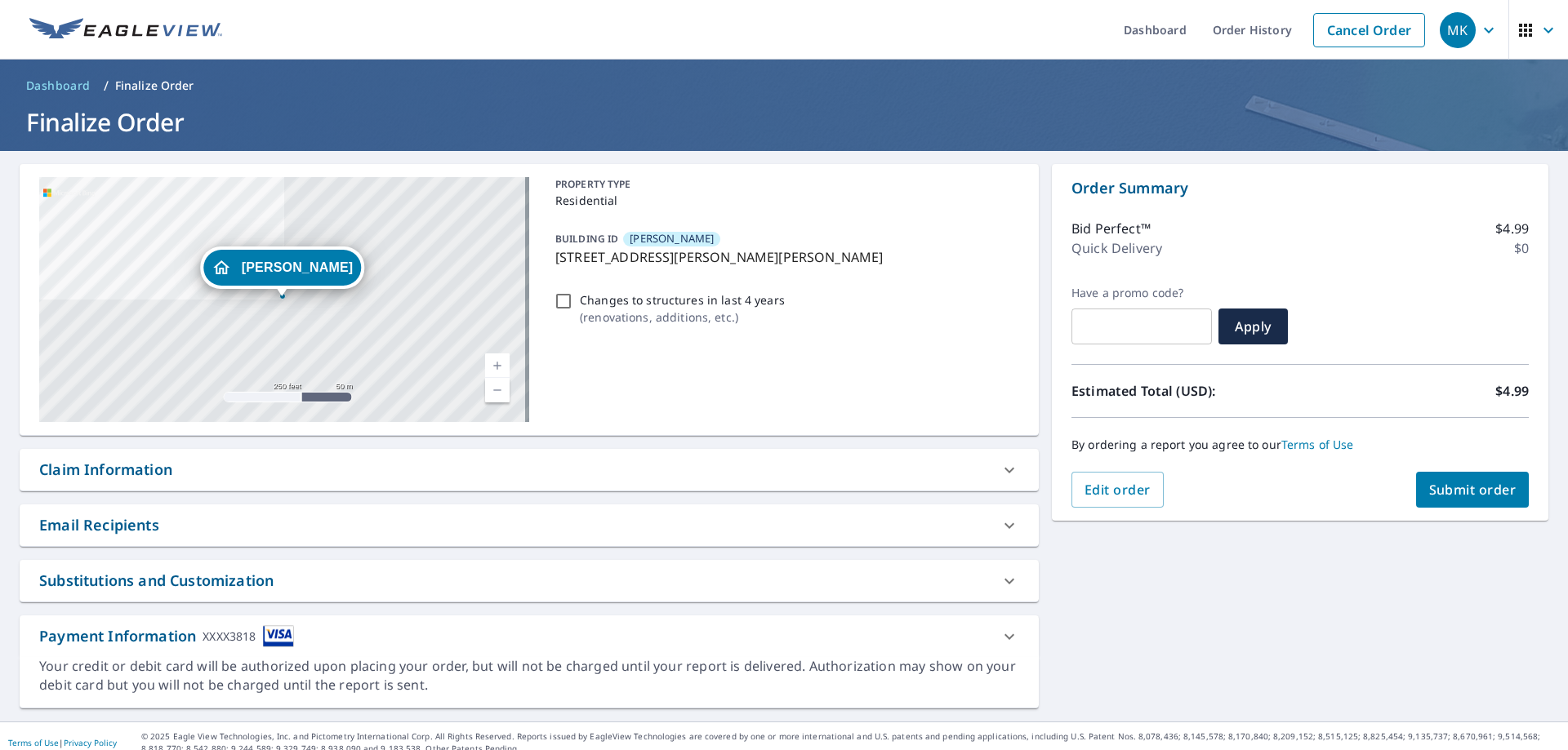
click at [356, 467] on div "Claim Information" at bounding box center [514, 469] width 950 height 22
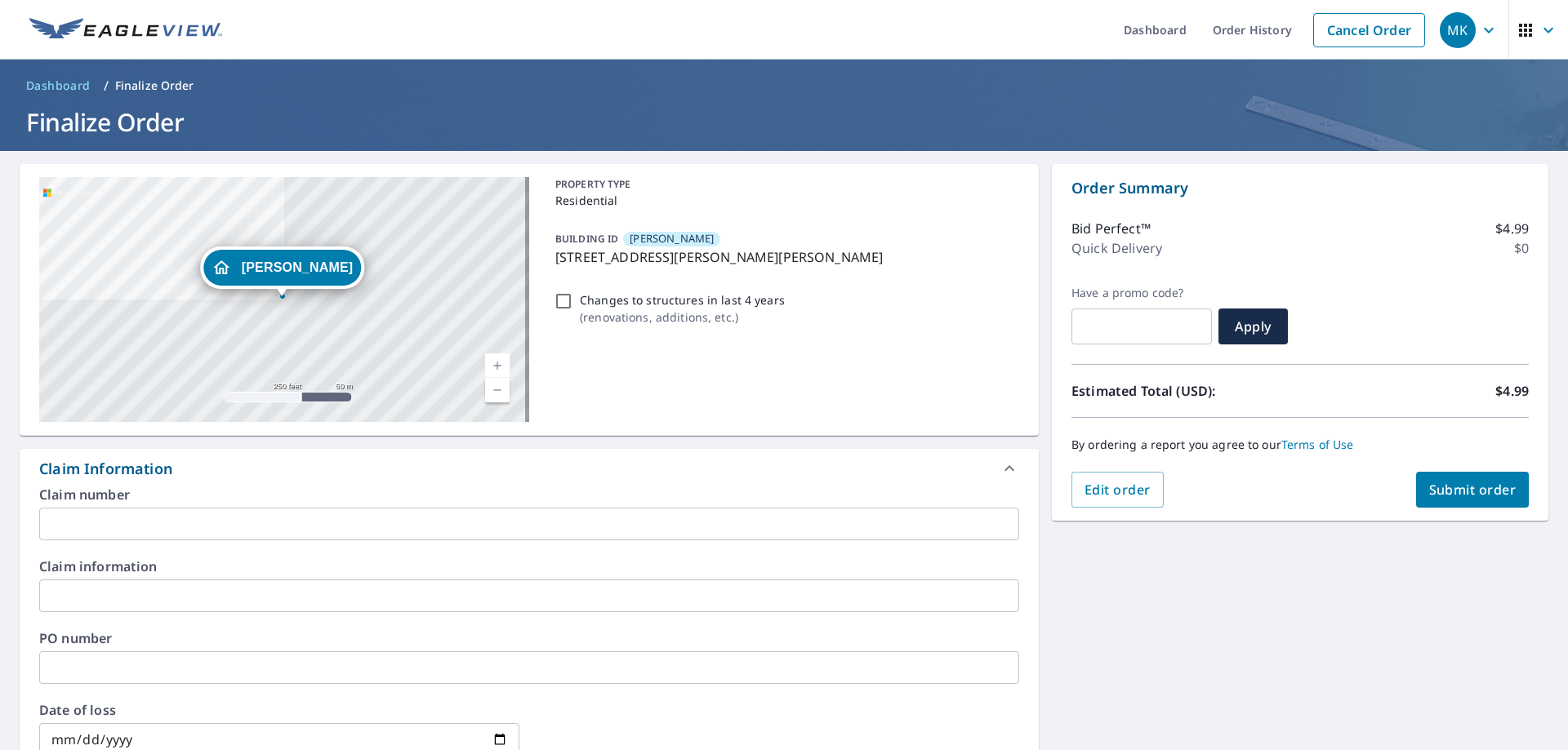
click at [324, 461] on div "Claim Information" at bounding box center [514, 468] width 950 height 22
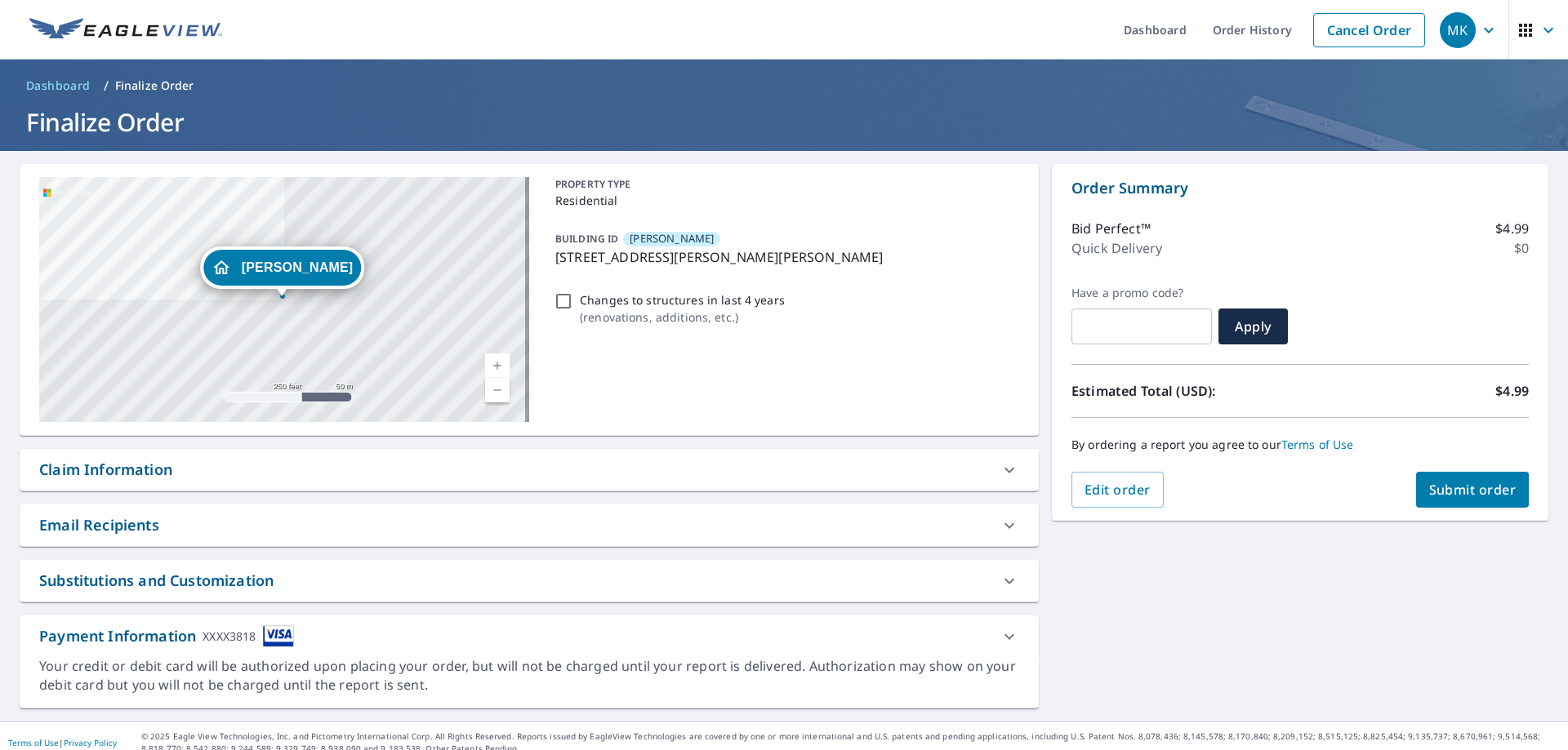
click at [132, 534] on div "Email Recipients" at bounding box center [99, 525] width 120 height 22
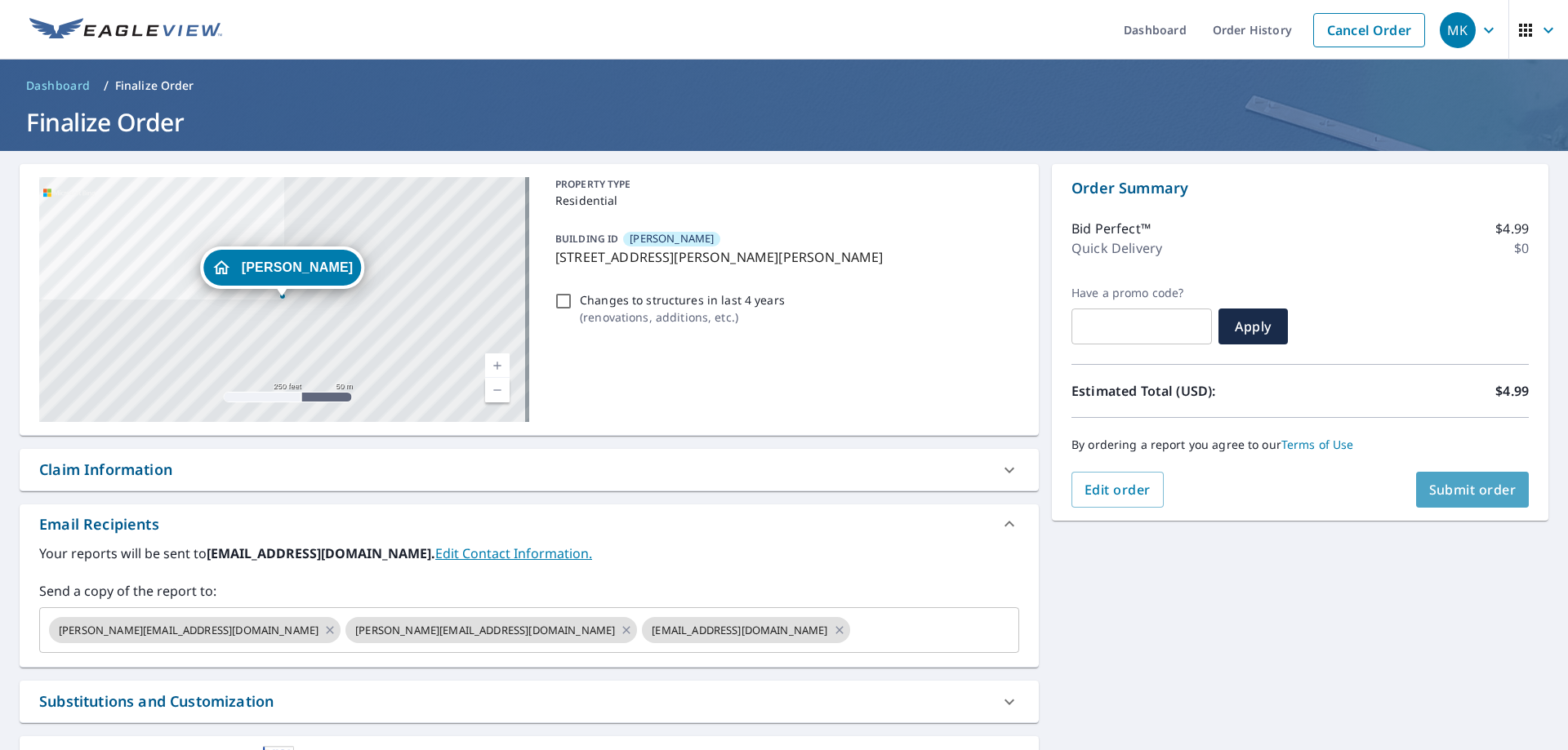
click at [1459, 489] on span "Submit order" at bounding box center [1473, 490] width 87 height 17
checkbox input "true"
